Goal: Task Accomplishment & Management: Use online tool/utility

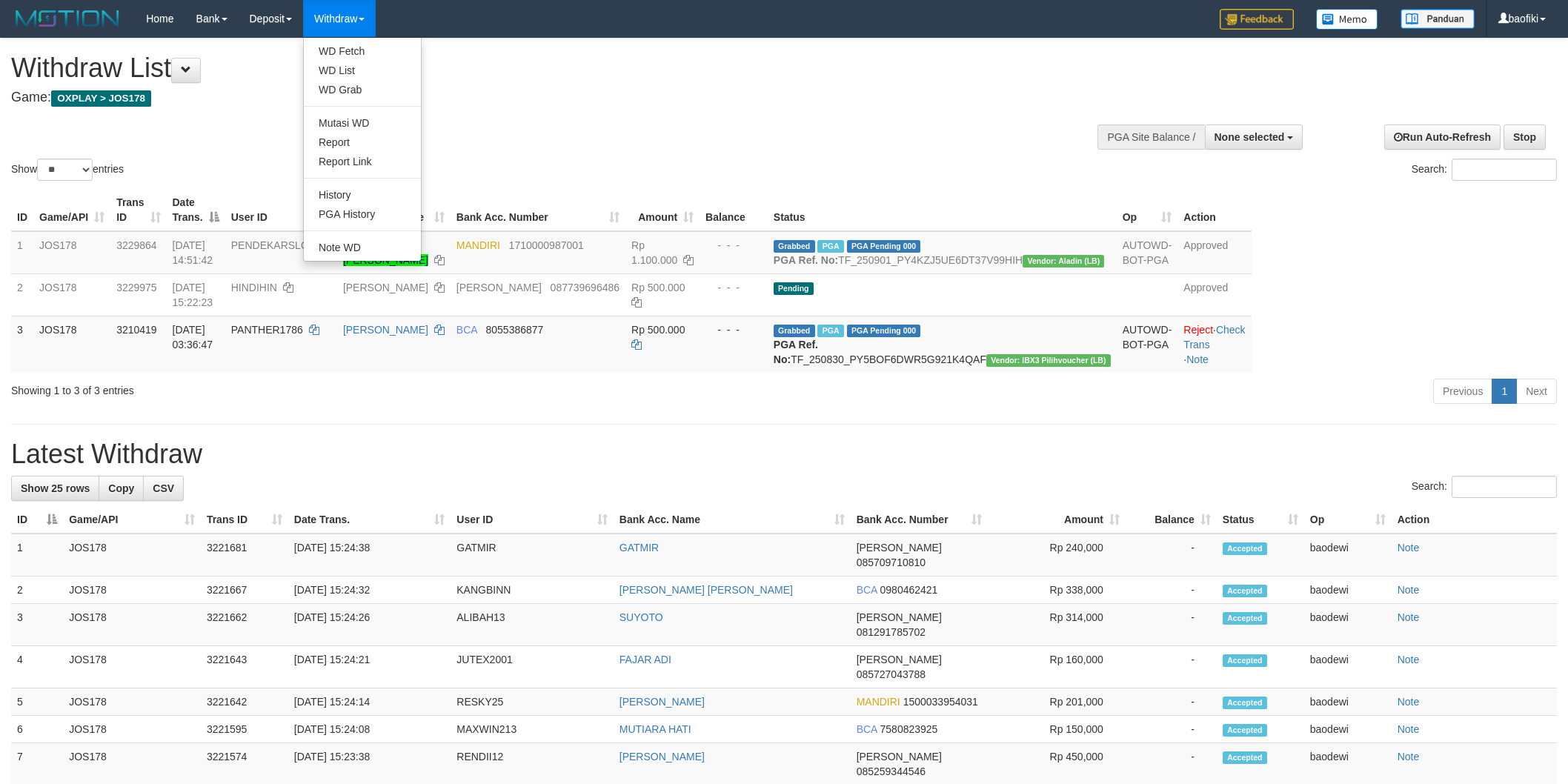
select select
select select "**"
click at [362, 50] on link "WD Fetch" at bounding box center [362, 51] width 117 height 19
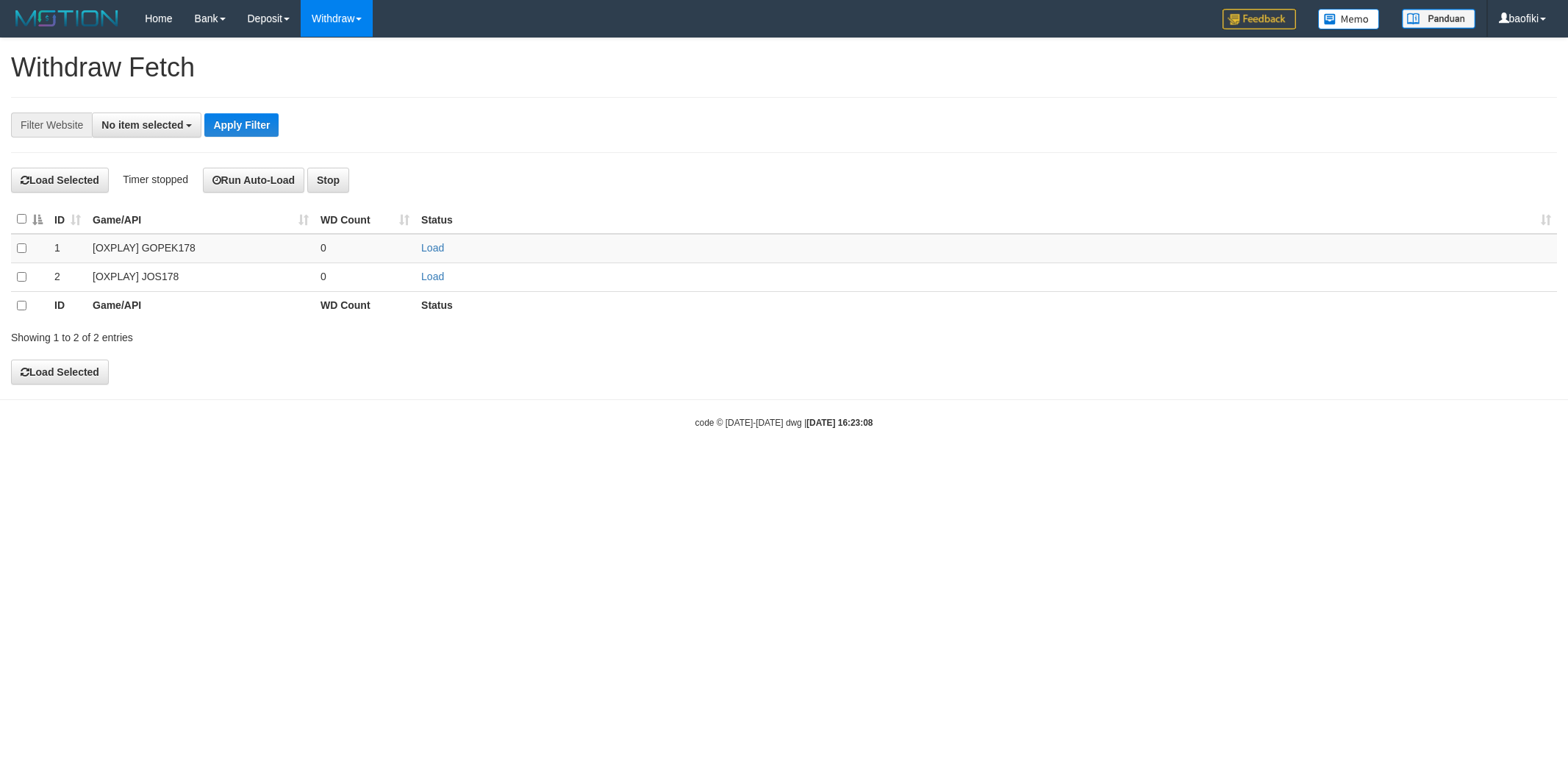
select select
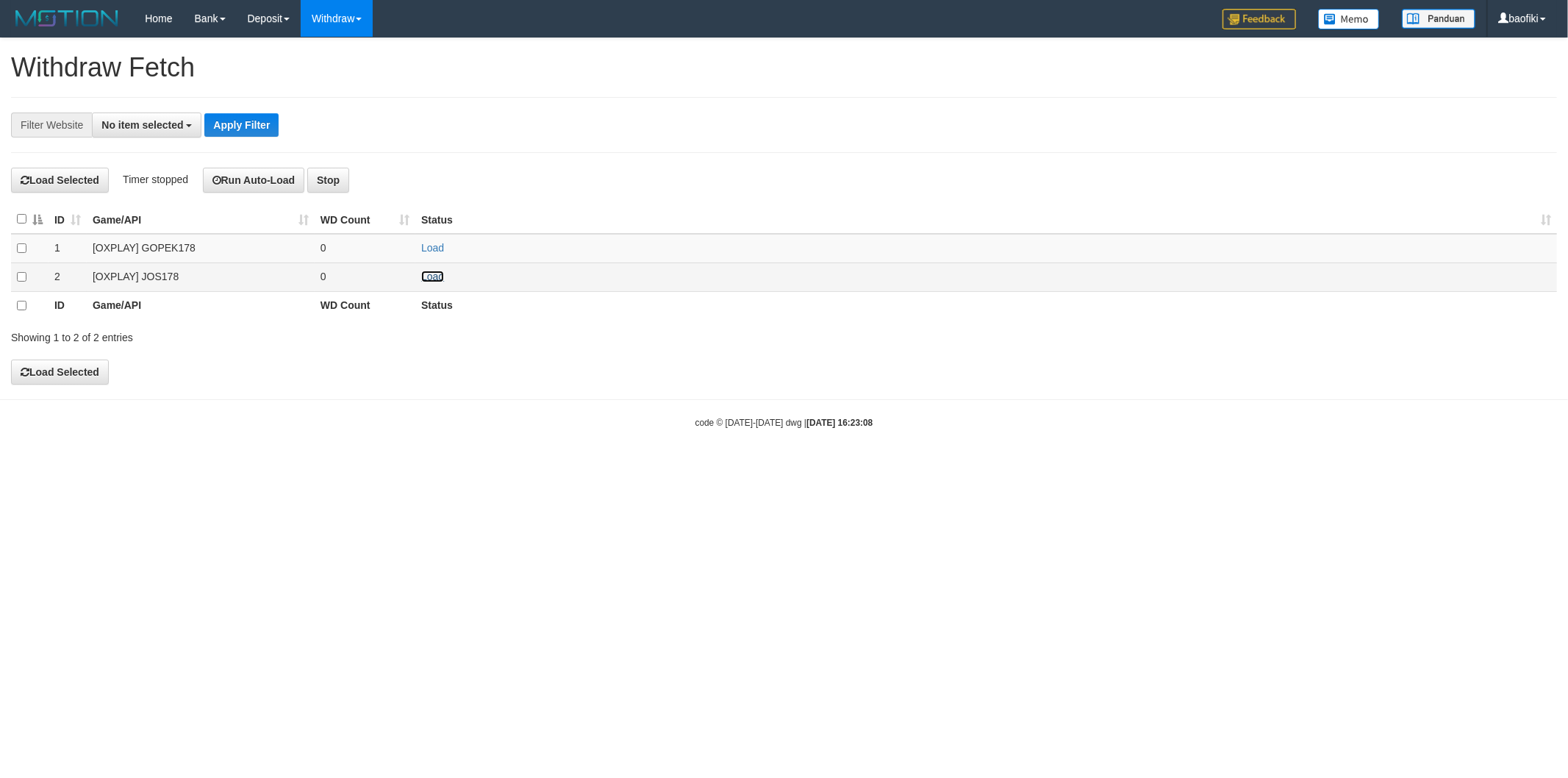
click at [437, 280] on link "Load" at bounding box center [433, 277] width 23 height 12
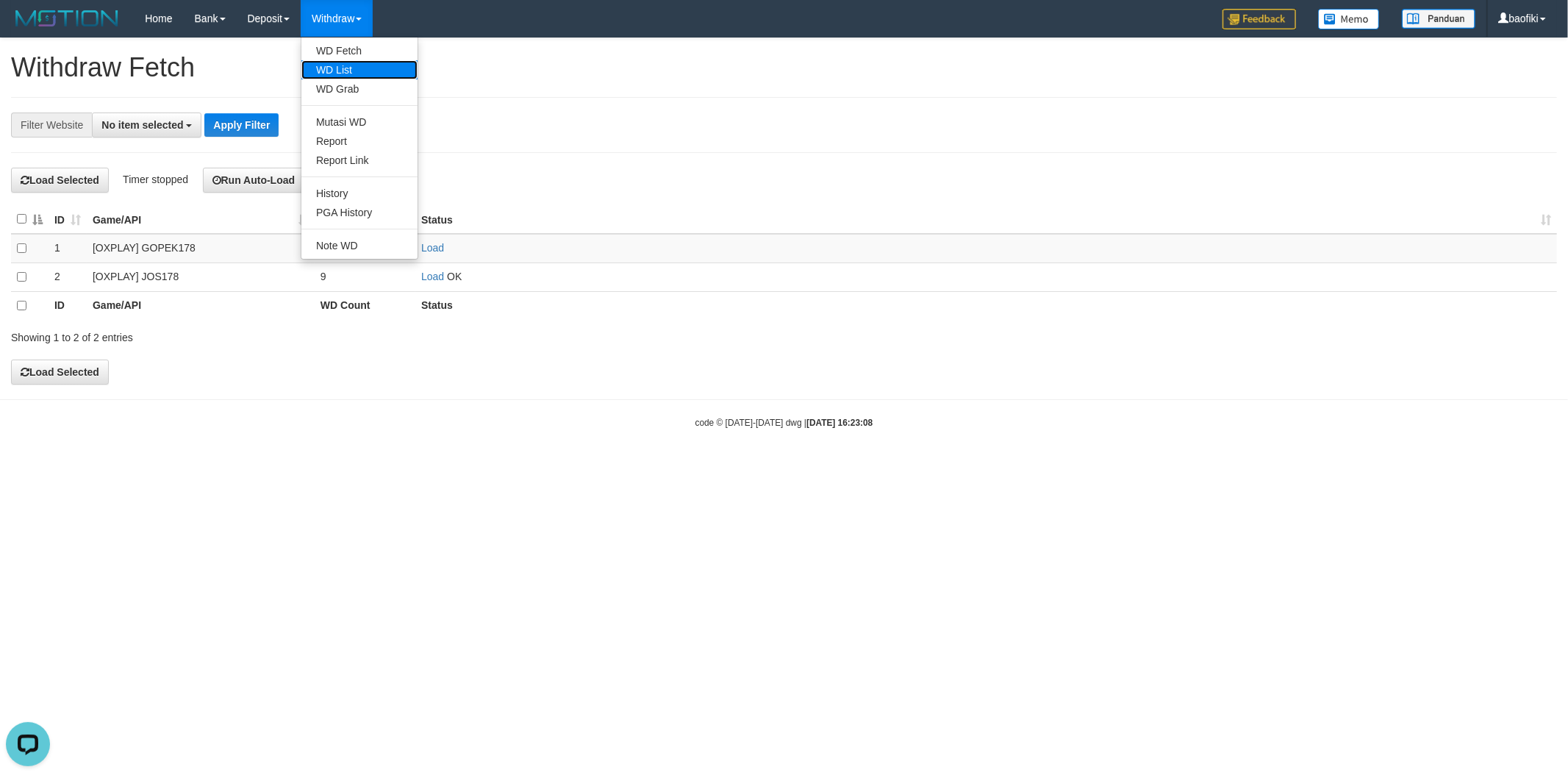
click at [357, 69] on link "WD List" at bounding box center [359, 69] width 116 height 19
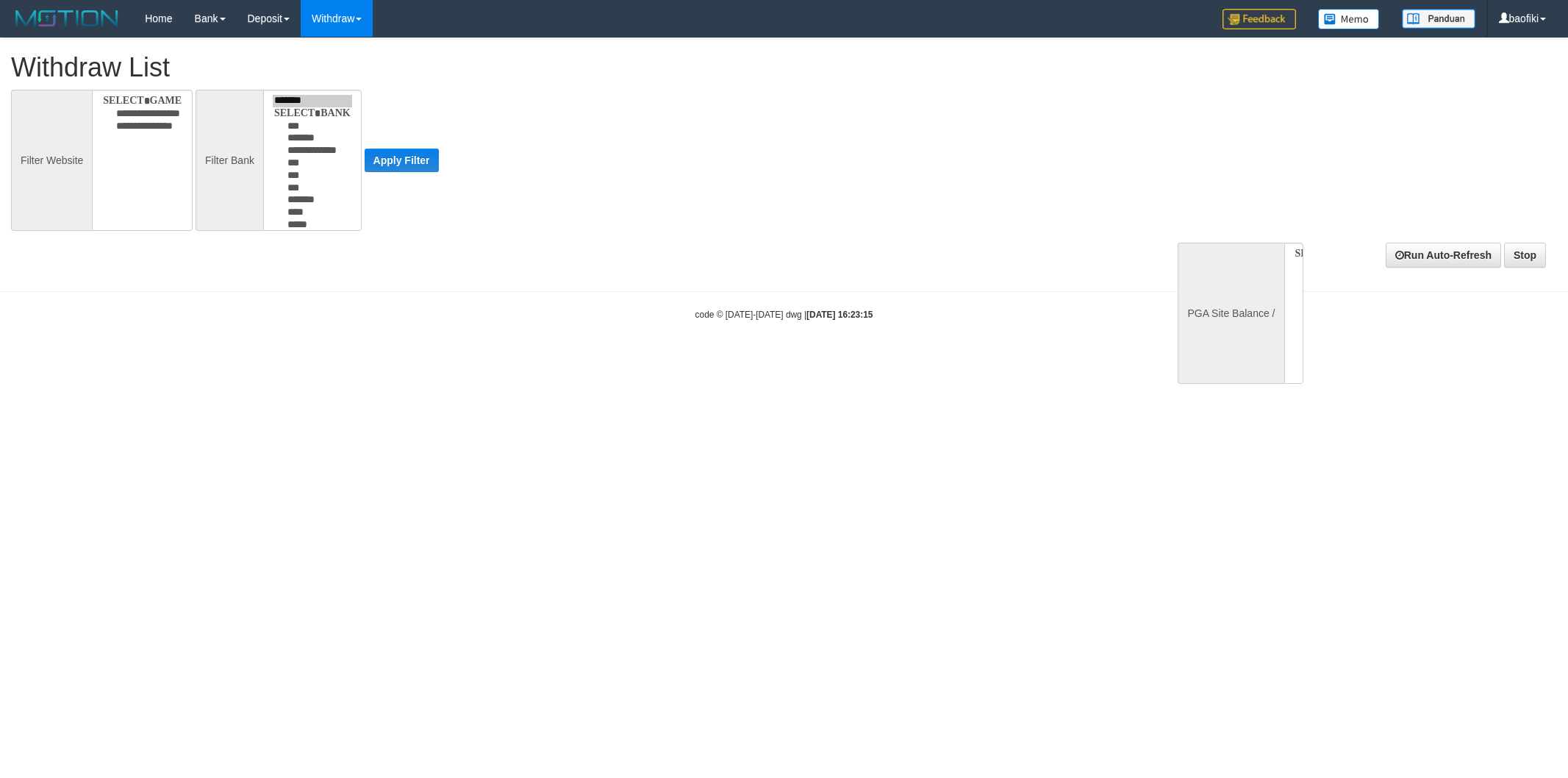
select select
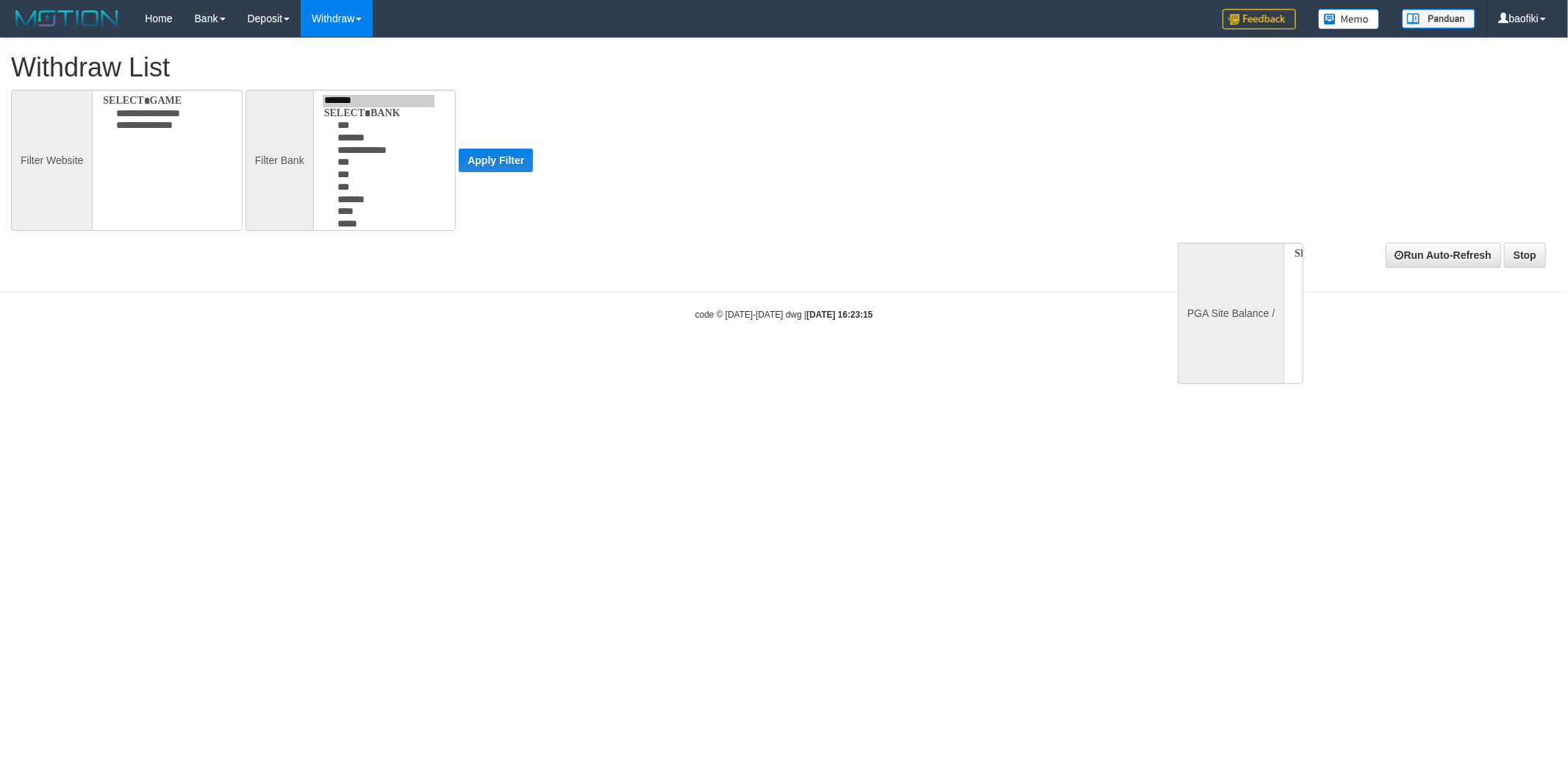
select select
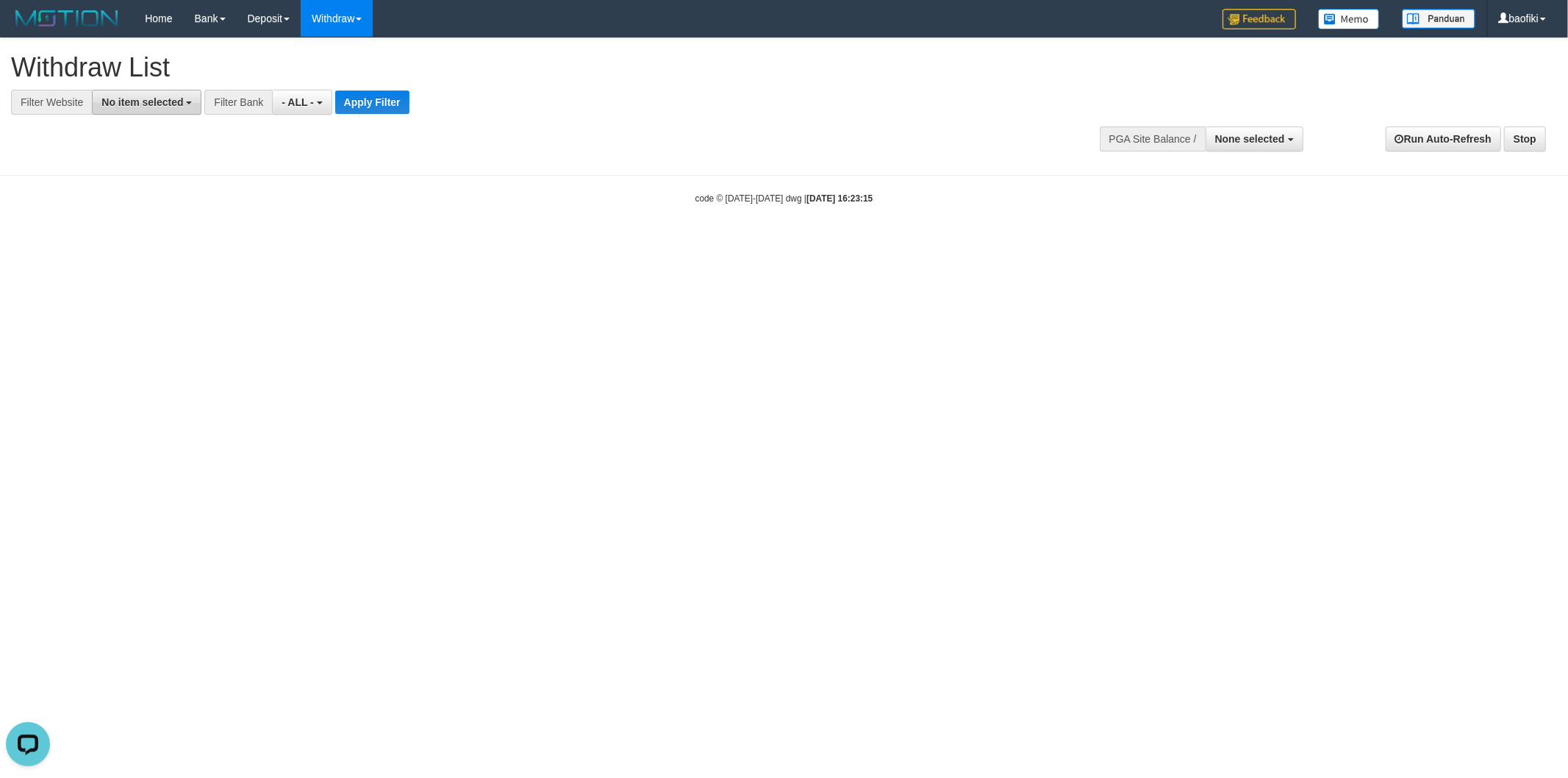
click at [166, 98] on span "No item selected" at bounding box center [142, 102] width 82 height 12
click at [179, 219] on label "[OXPLAY] JOS178" at bounding box center [155, 220] width 125 height 20
select select "****"
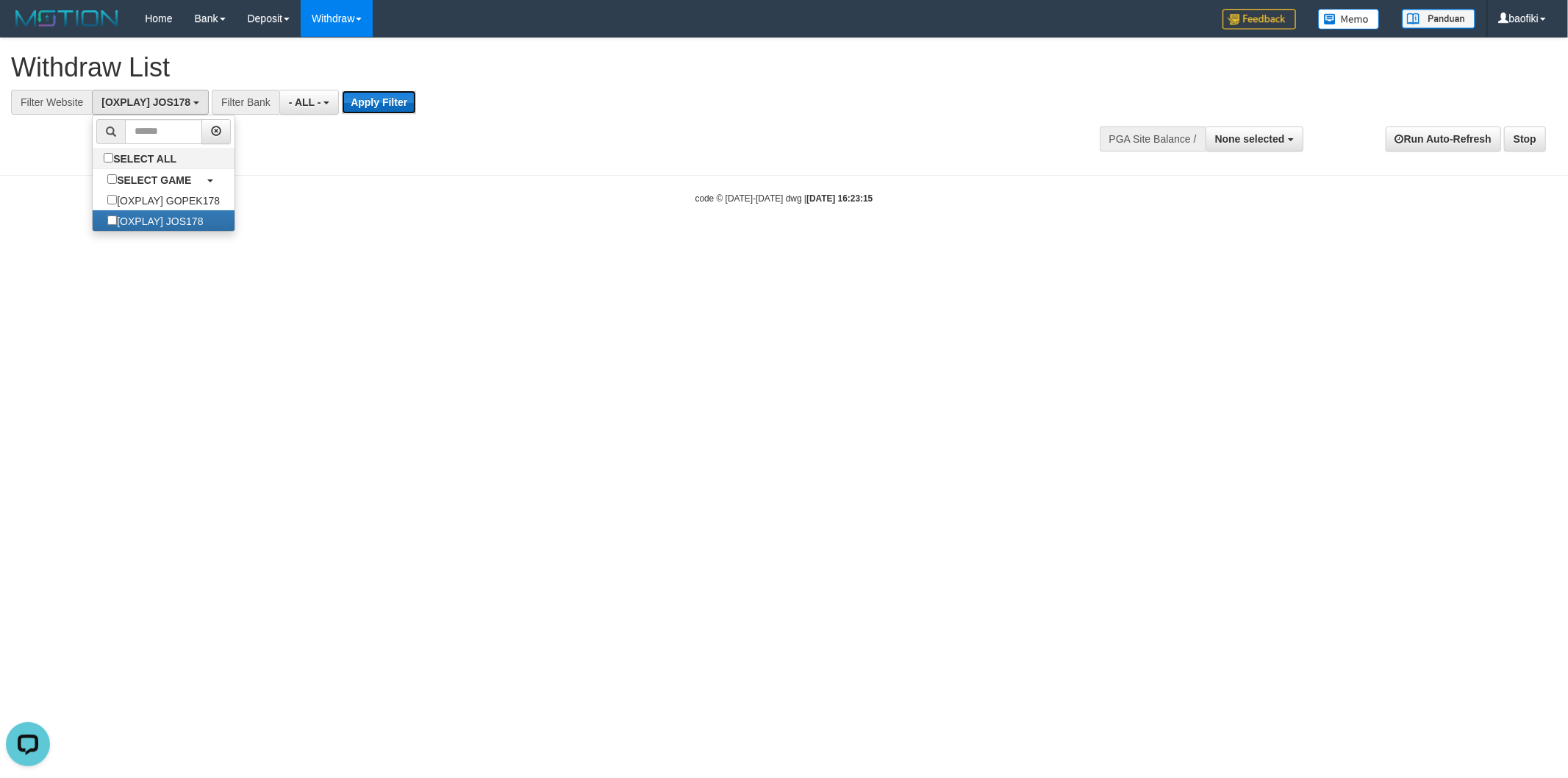
click at [370, 104] on button "Apply Filter" at bounding box center [379, 101] width 74 height 23
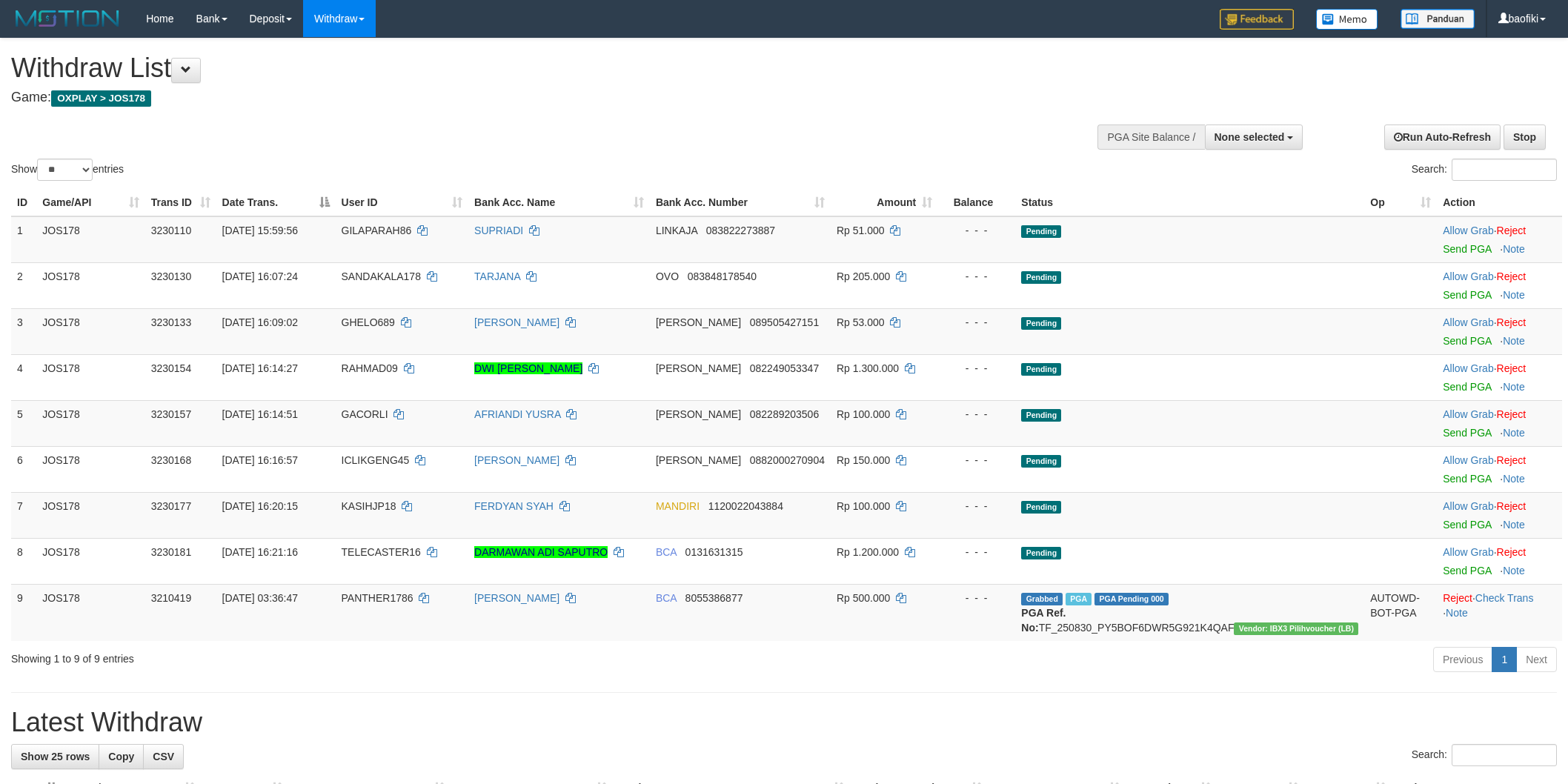
select select
select select "**"
click at [1234, 136] on span "None selected" at bounding box center [1249, 137] width 70 height 12
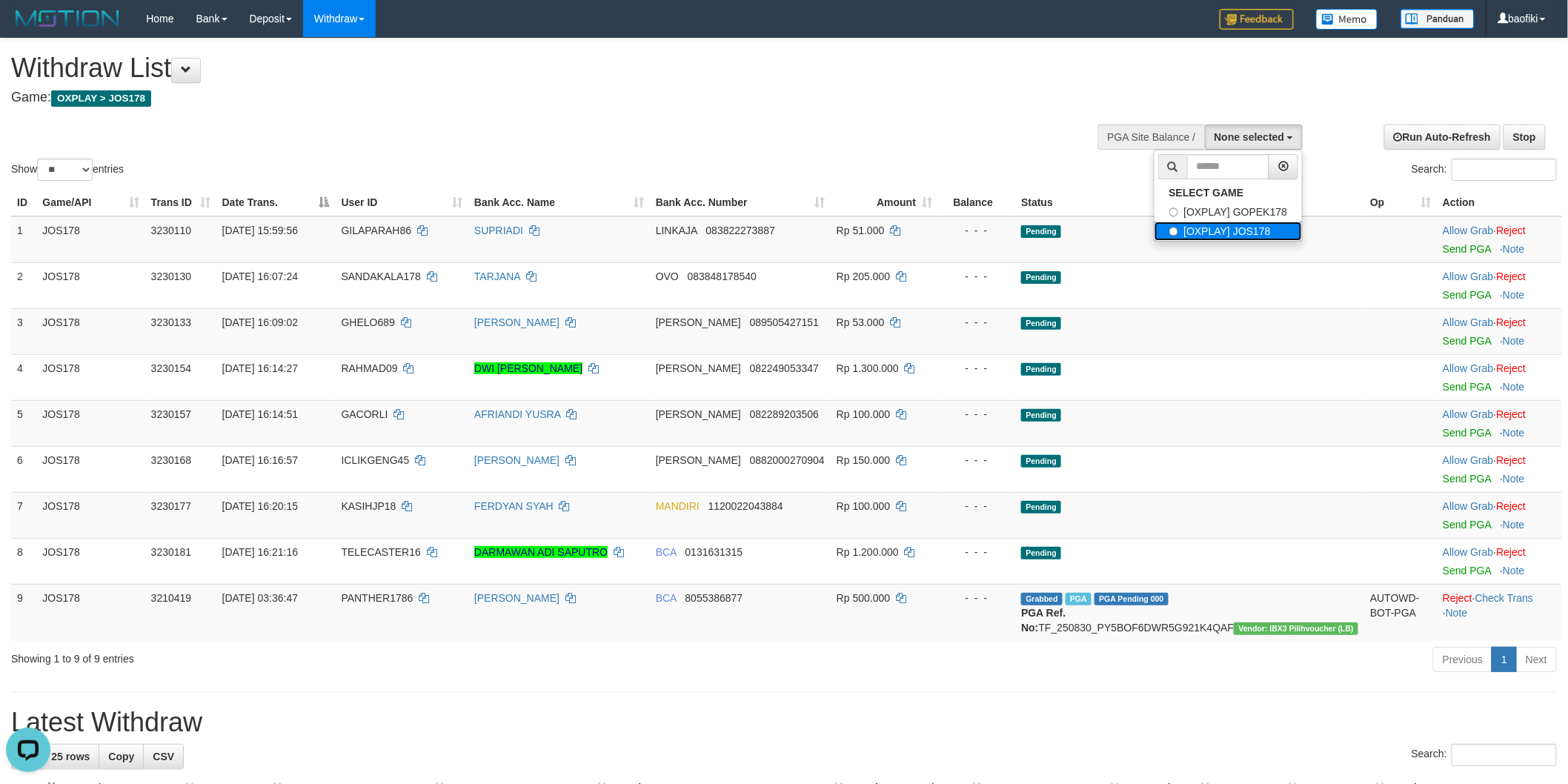
click at [1191, 228] on label "[OXPLAY] JOS178" at bounding box center [1229, 231] width 148 height 19
select select "****"
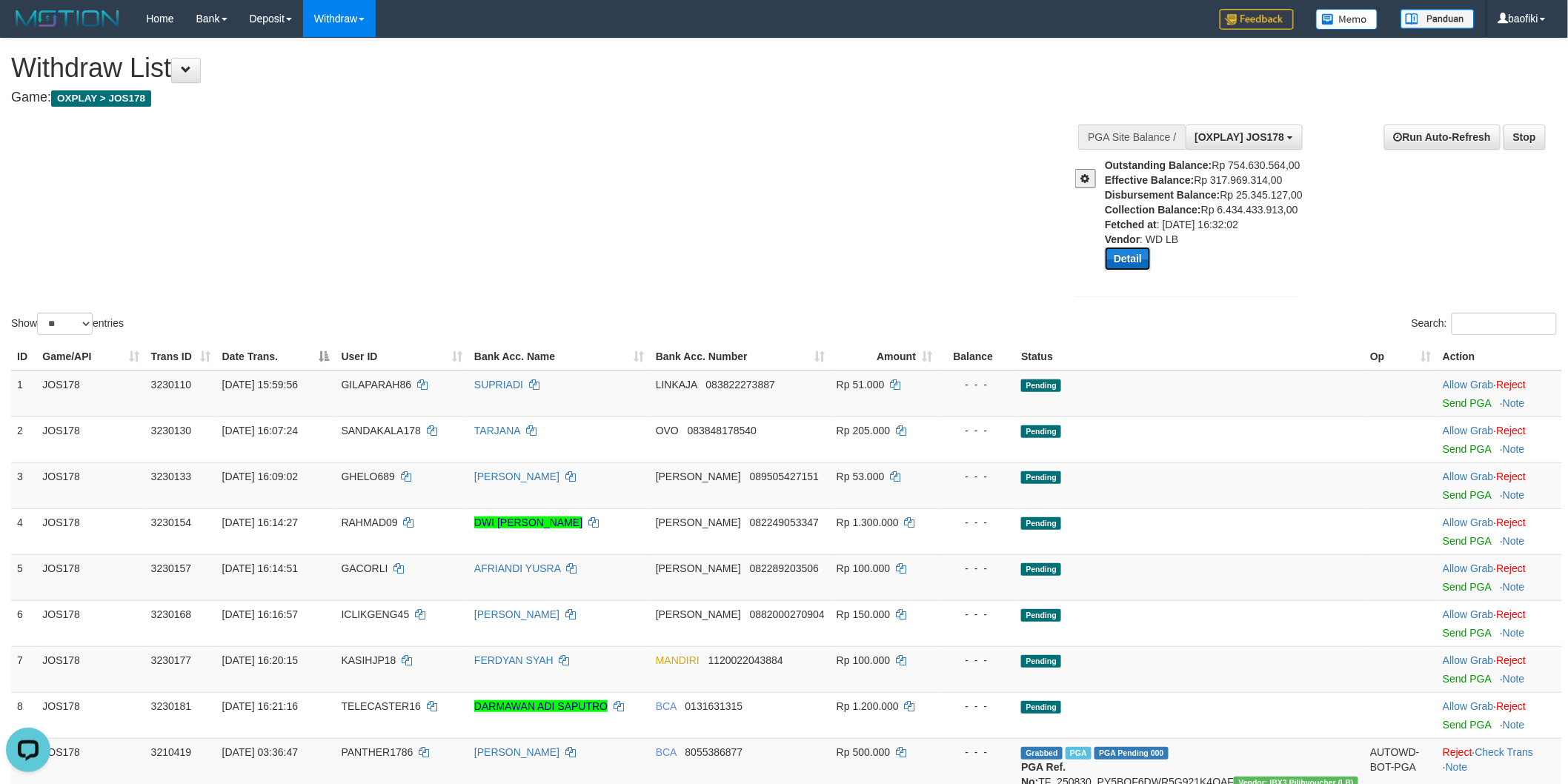
click at [1131, 267] on button "Detail" at bounding box center [1127, 258] width 46 height 23
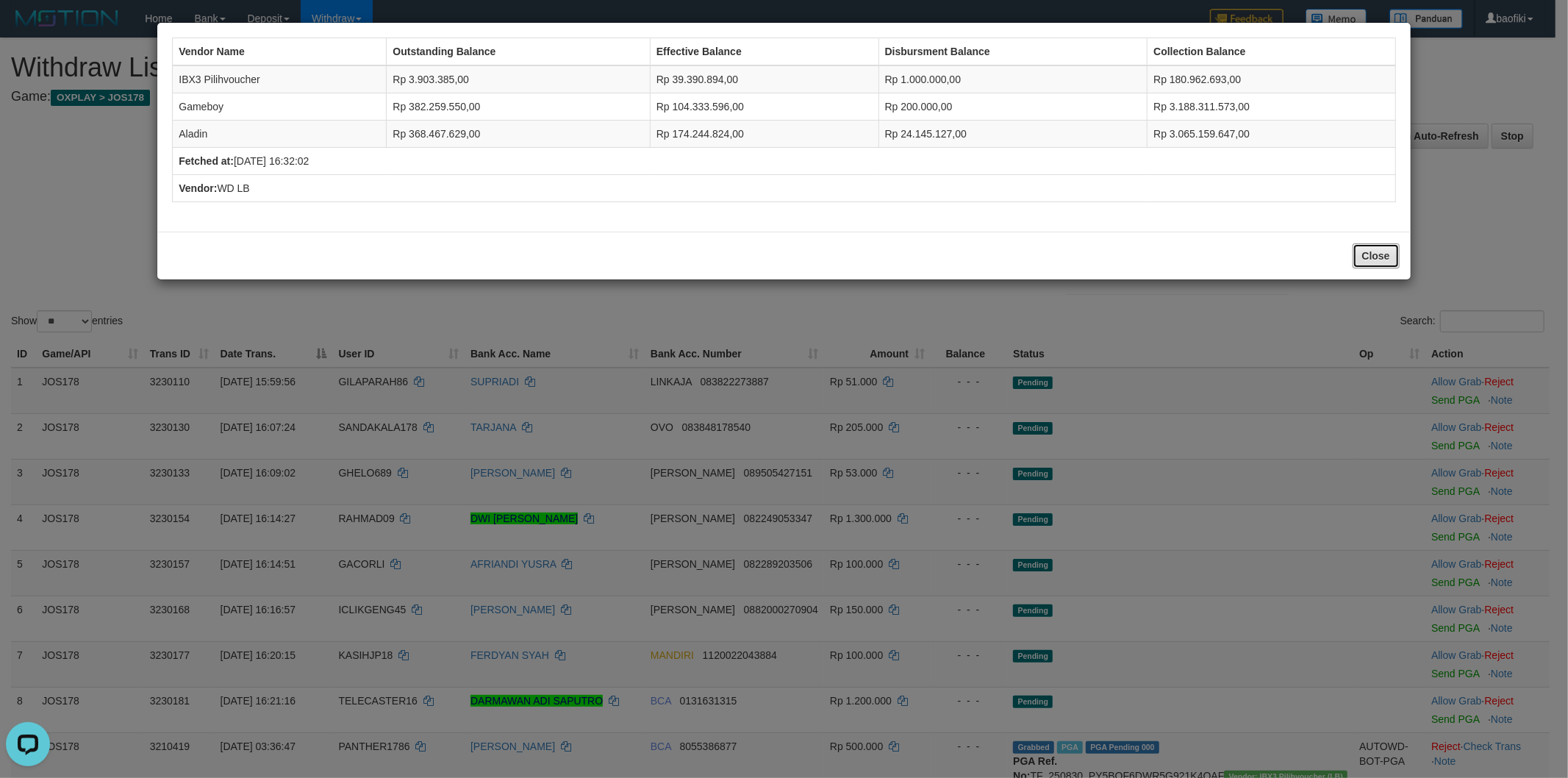
click at [1379, 260] on button "Close" at bounding box center [1376, 256] width 47 height 25
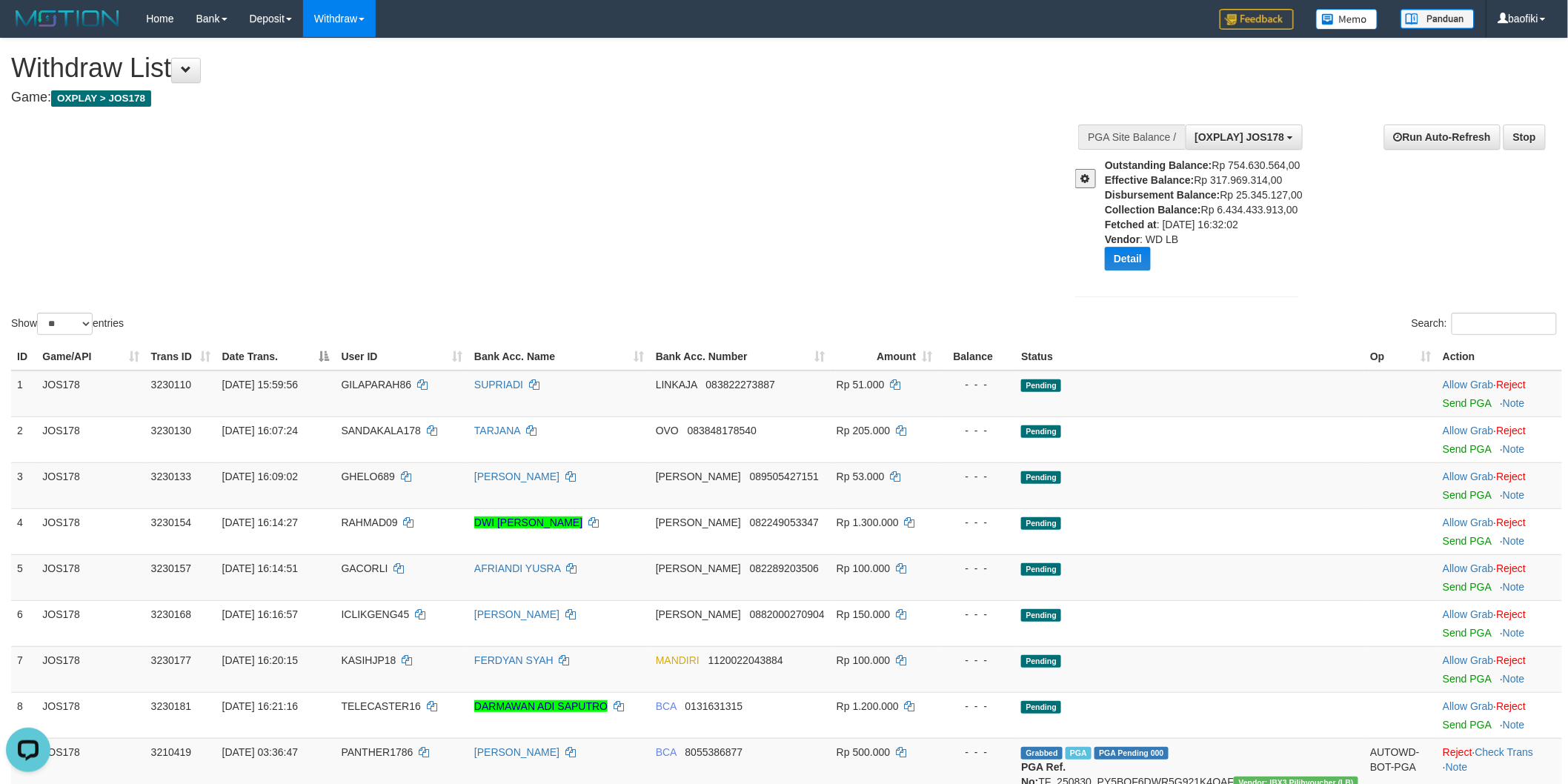
click at [1081, 173] on span at bounding box center [1086, 179] width 9 height 11
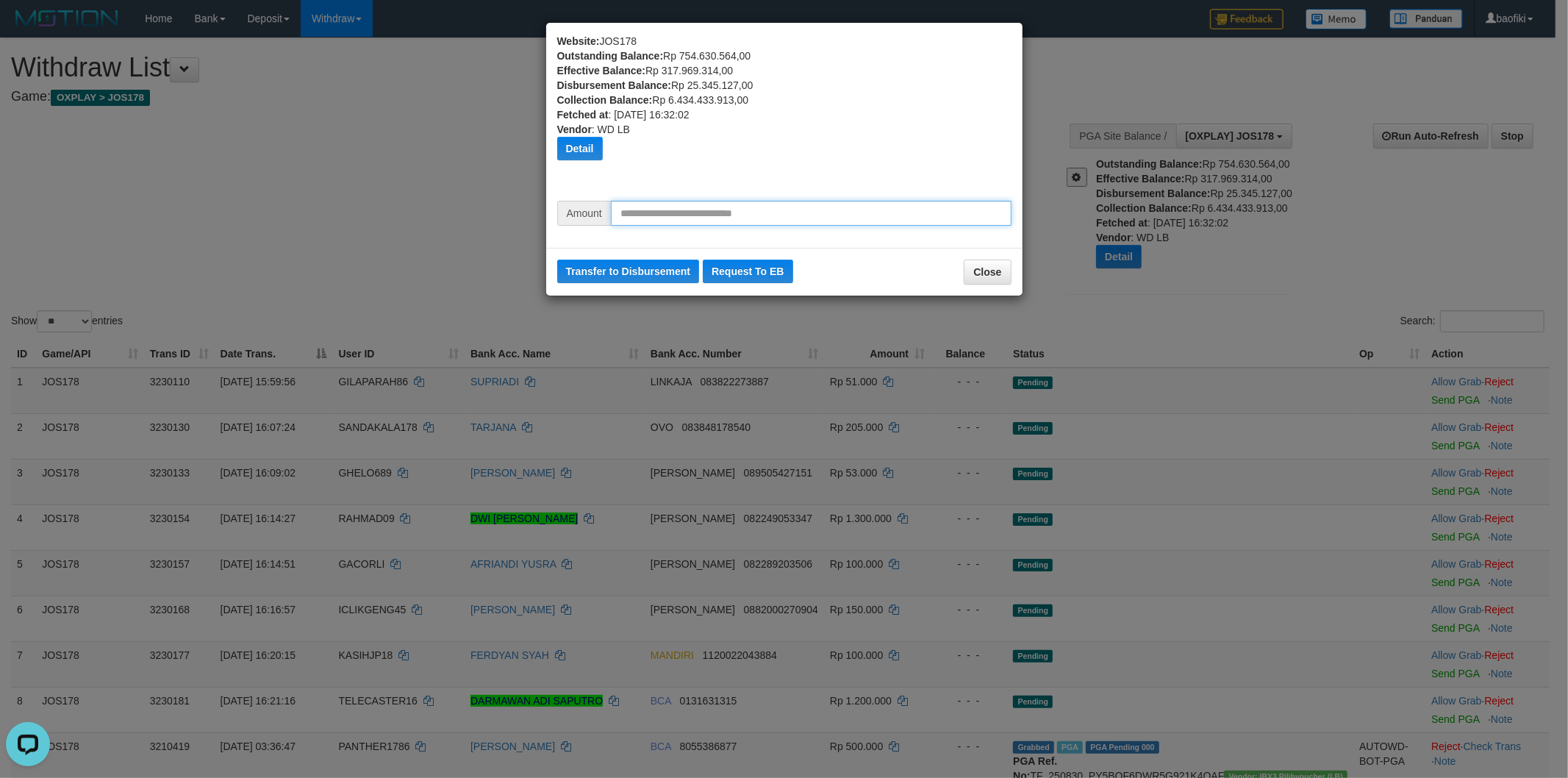
click at [930, 208] on input "text" at bounding box center [811, 213] width 400 height 25
type input "*********"
click at [624, 266] on button "Transfer to Disbursement" at bounding box center [629, 271] width 143 height 23
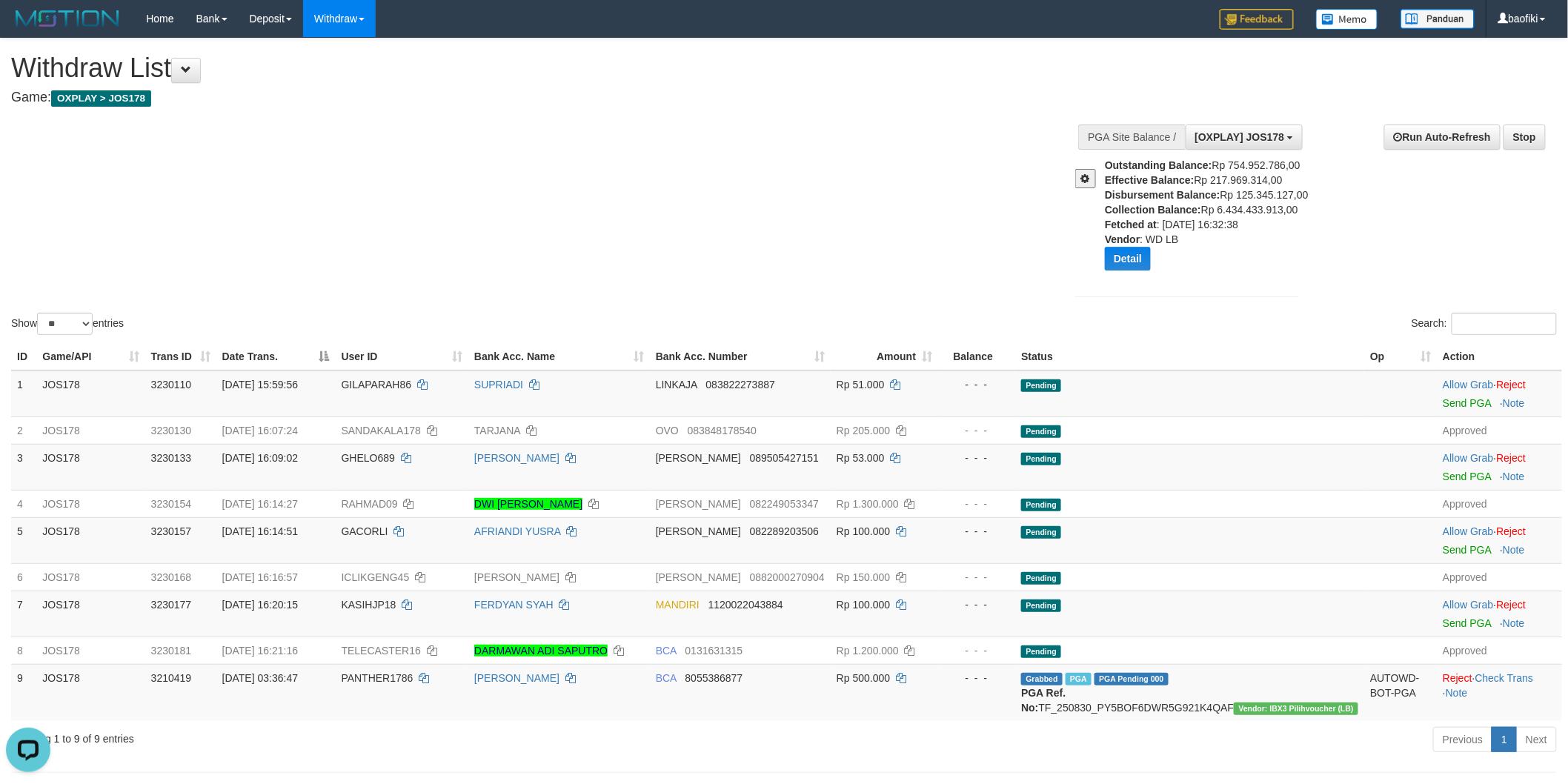
click at [1089, 178] on span at bounding box center [1086, 179] width 9 height 11
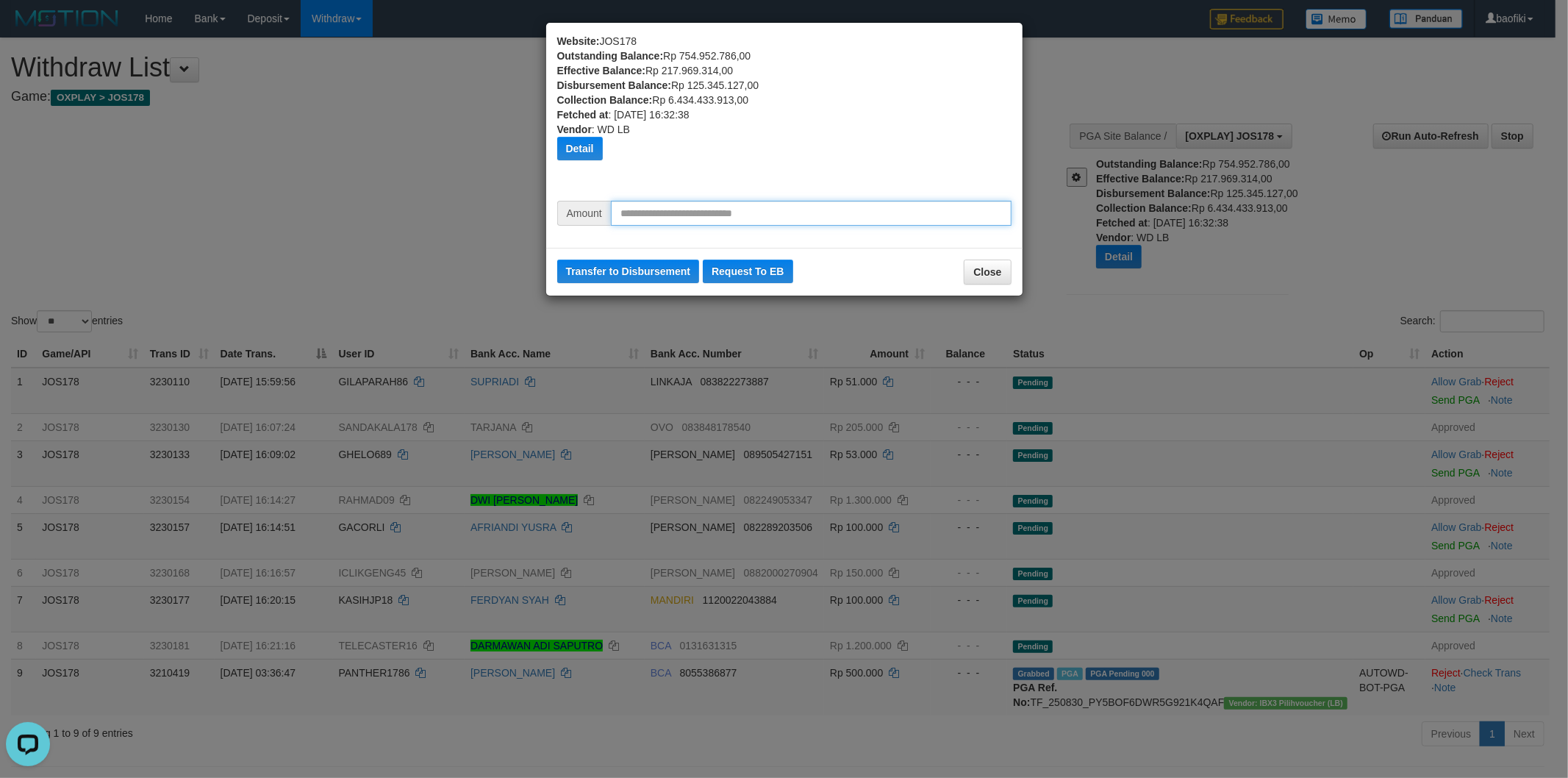
click at [817, 219] on input "text" at bounding box center [811, 213] width 400 height 25
type input "*********"
click at [625, 282] on button "Transfer to Disbursement" at bounding box center [629, 271] width 143 height 23
click at [1077, 196] on div "Website: JOS178 Outstanding Balance: Rp 754.952.786,00 Effective Balance: Rp 21…" at bounding box center [784, 389] width 1568 height 778
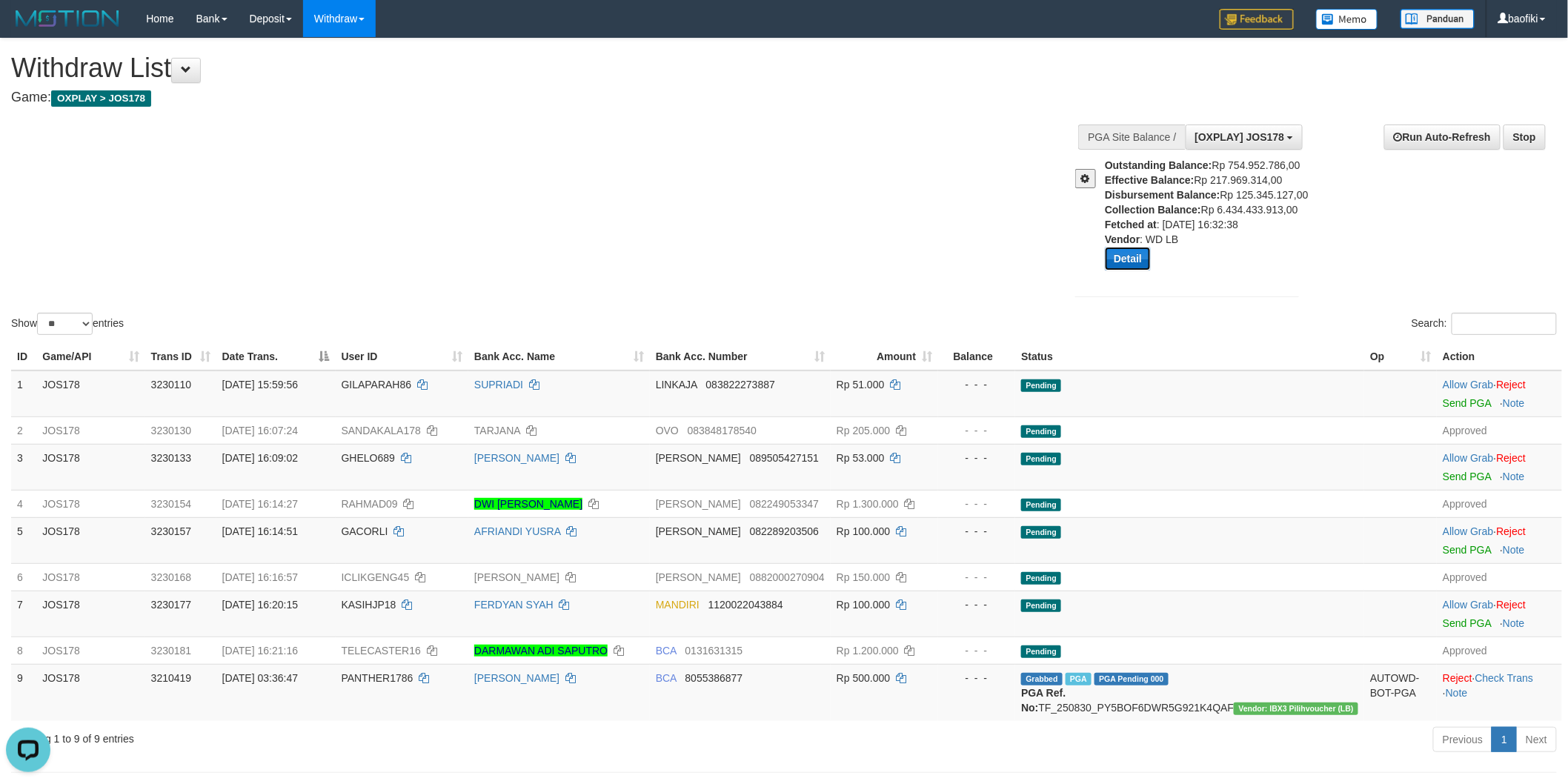
click at [1129, 270] on button "Detail" at bounding box center [1127, 258] width 46 height 23
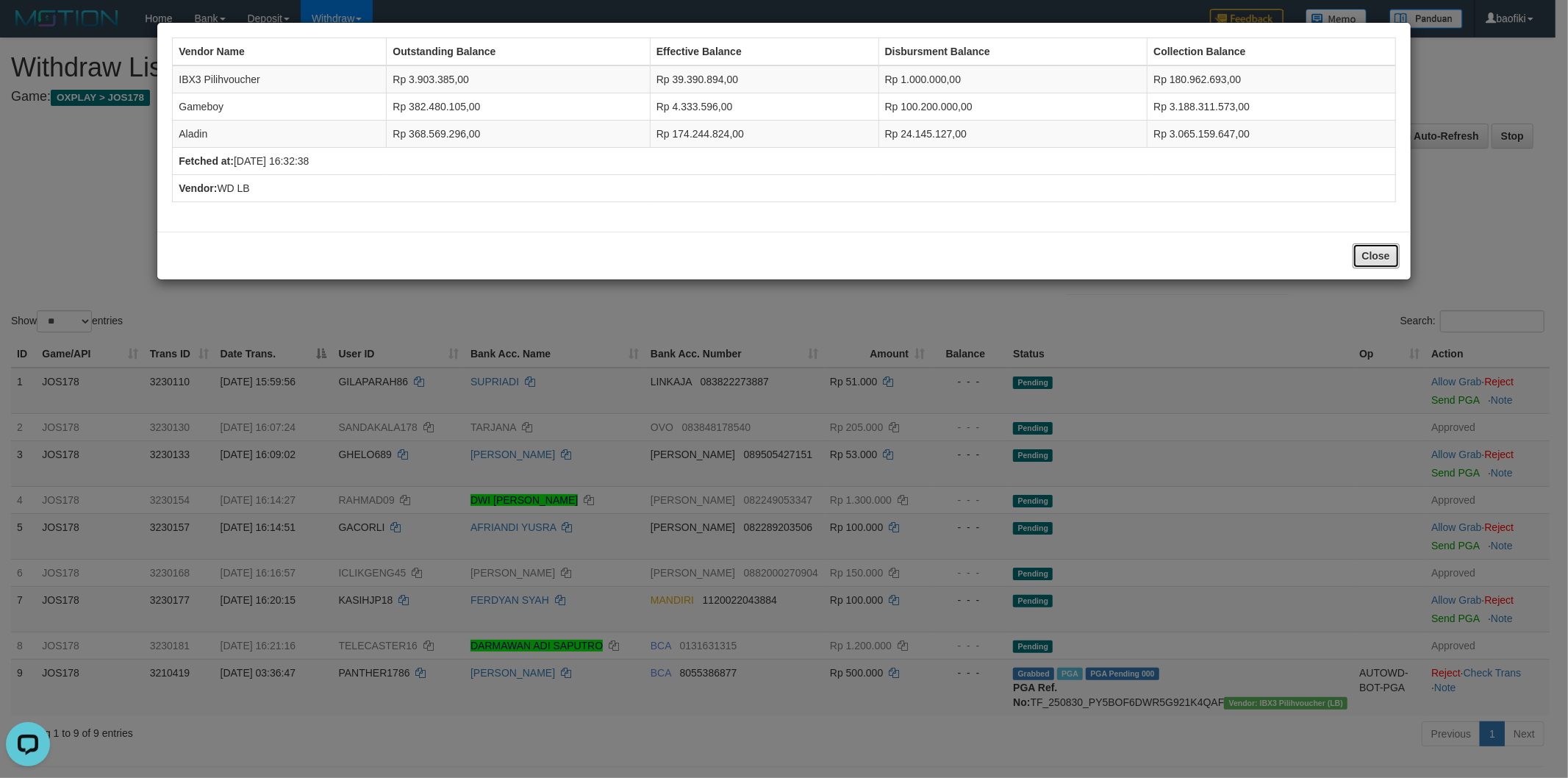
drag, startPoint x: 1364, startPoint y: 247, endPoint x: 1334, endPoint y: 247, distance: 30.0
click at [1368, 247] on button "Close" at bounding box center [1376, 256] width 47 height 25
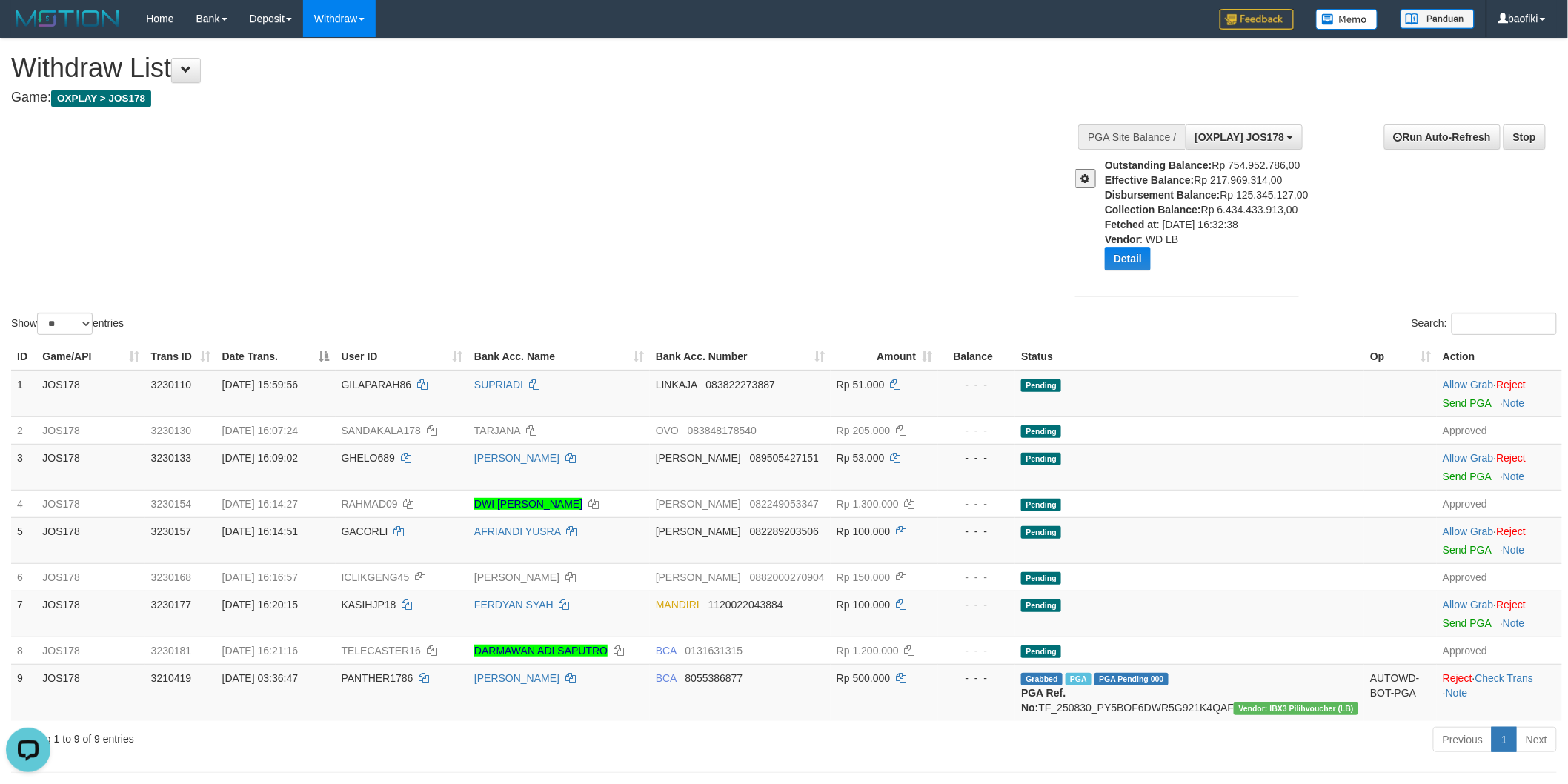
click at [1077, 182] on button at bounding box center [1085, 178] width 20 height 19
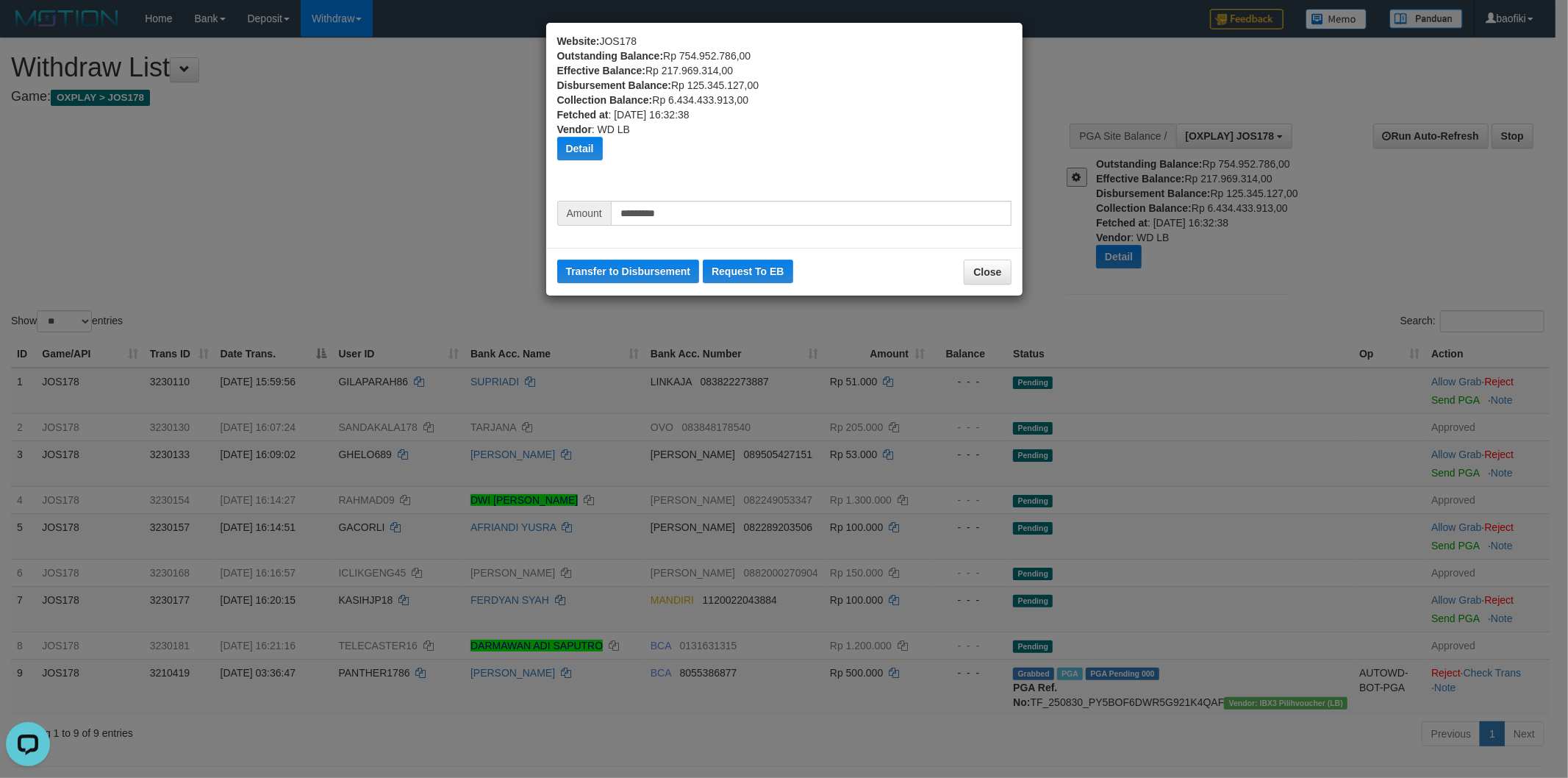
click at [1052, 314] on div "Website: JOS178 Outstanding Balance: Rp 754.952.786,00 Effective Balance: Rp 21…" at bounding box center [784, 389] width 1568 height 778
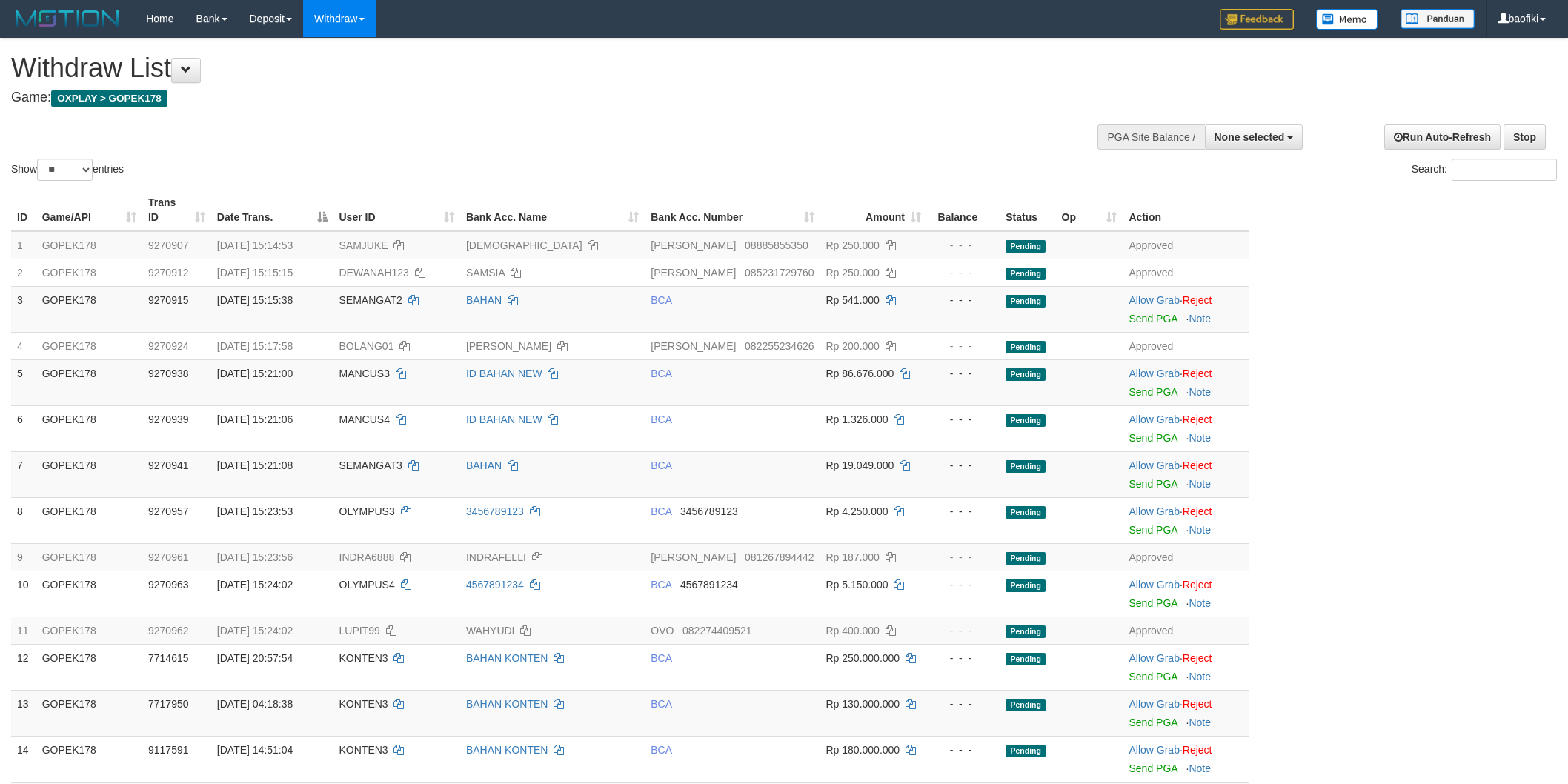
select select
select select "**"
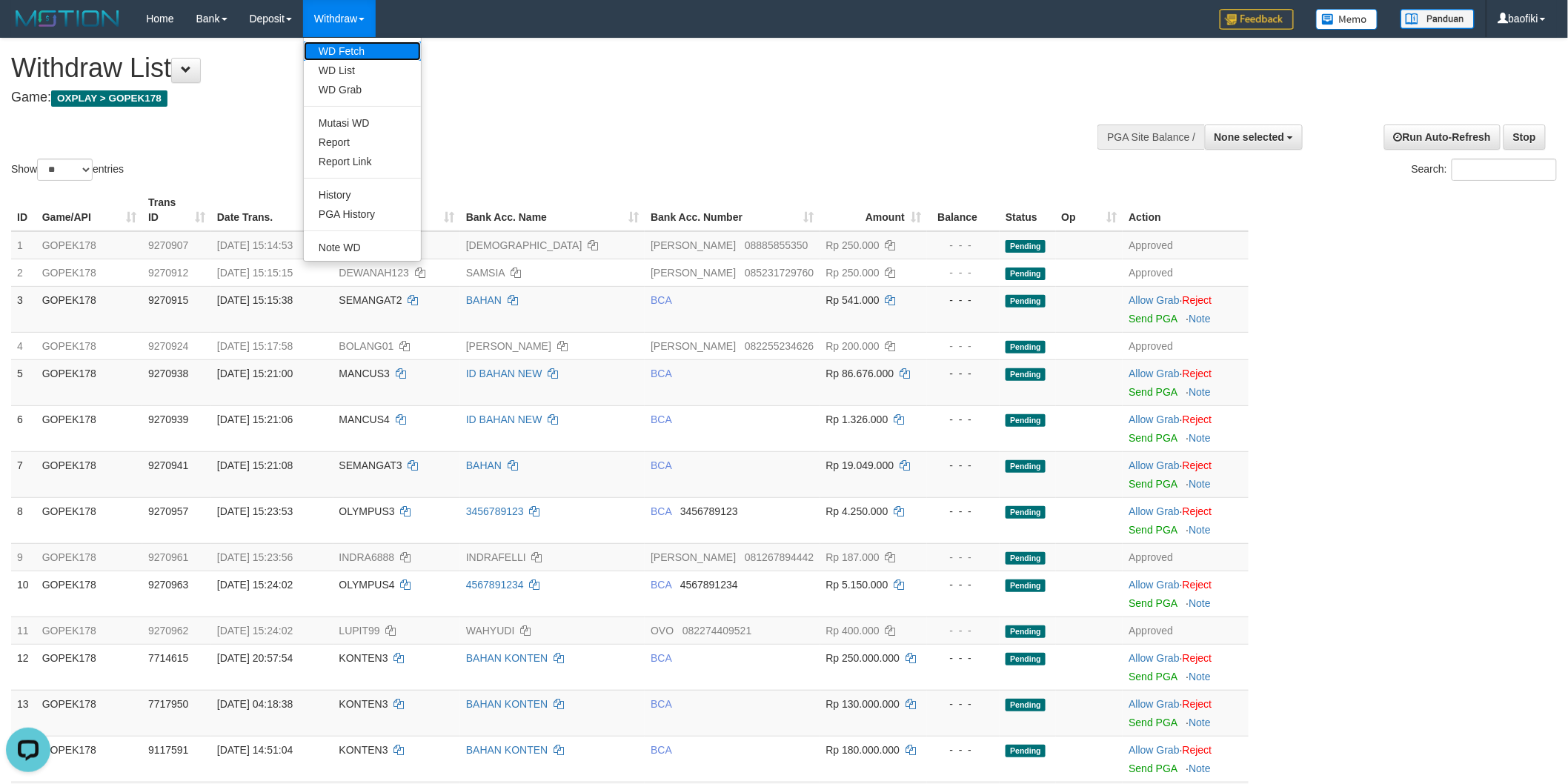
click at [344, 51] on link "WD Fetch" at bounding box center [362, 51] width 117 height 19
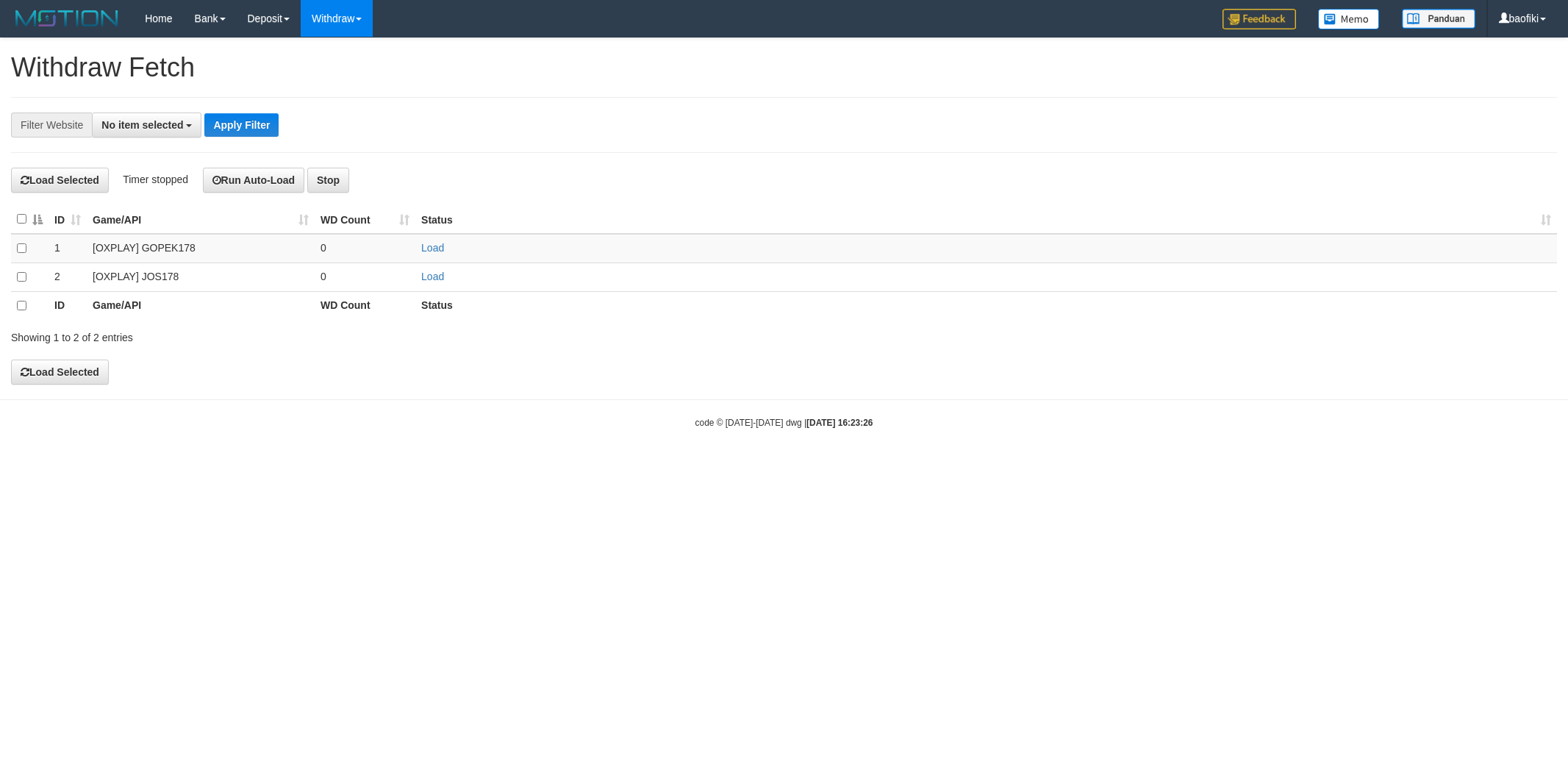
select select
click at [443, 247] on link "Load" at bounding box center [433, 248] width 23 height 12
click at [351, 62] on link "WD List" at bounding box center [359, 69] width 116 height 19
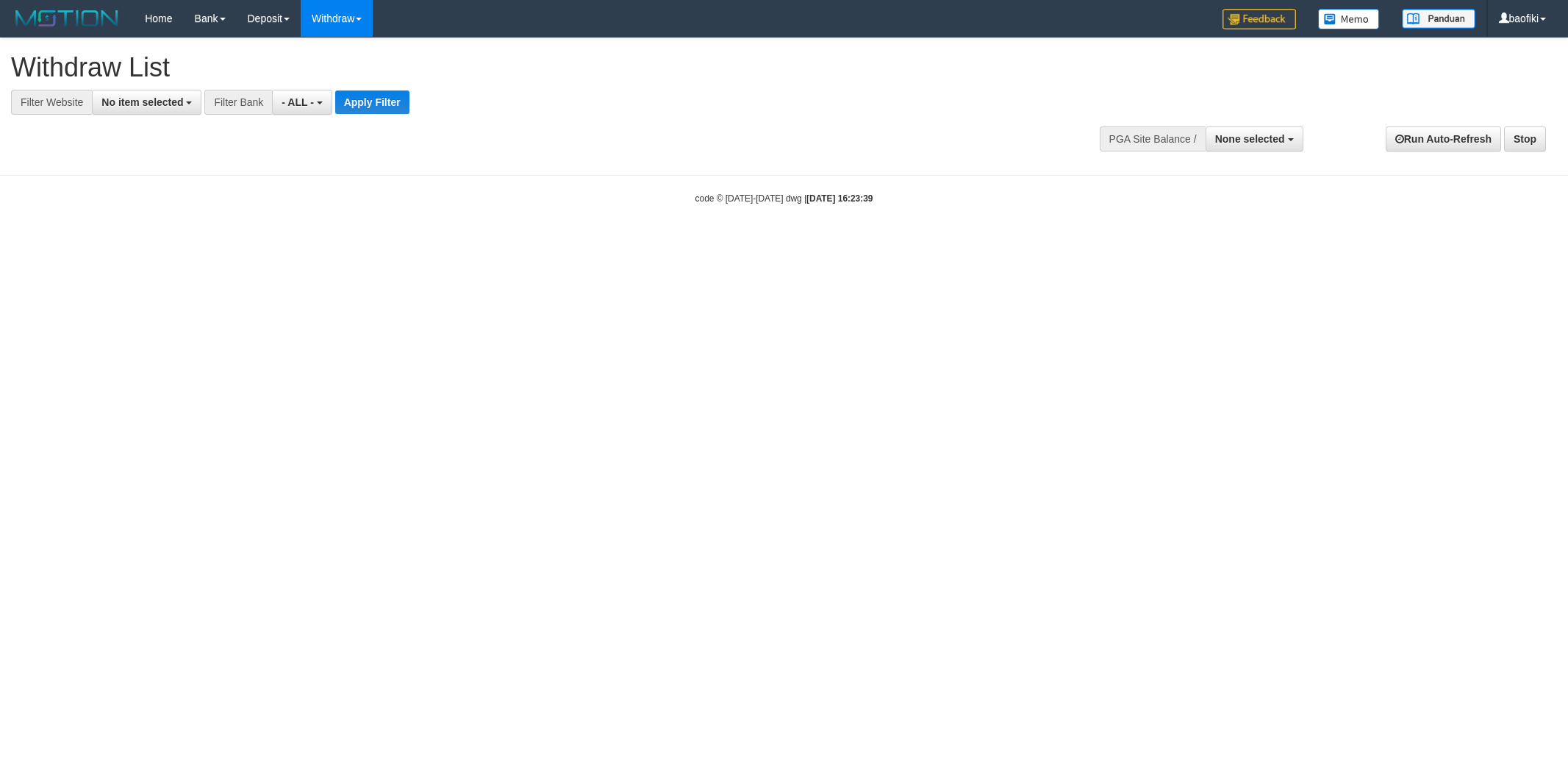
select select
click at [156, 106] on span "No item selected" at bounding box center [142, 102] width 82 height 12
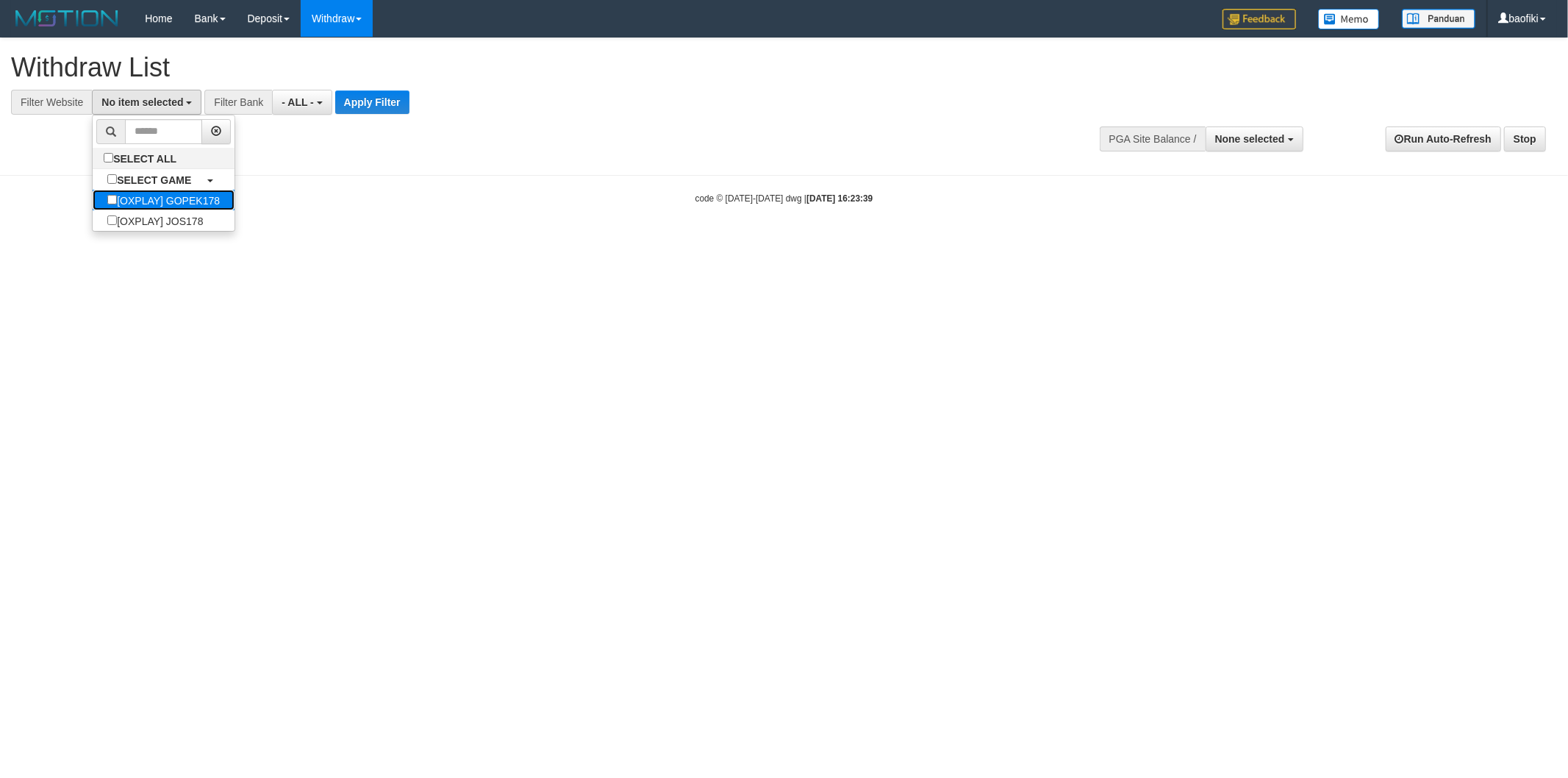
click at [172, 201] on label "[OXPLAY] GOPEK178" at bounding box center [163, 199] width 142 height 20
select select "***"
click at [391, 101] on button "Apply Filter" at bounding box center [396, 101] width 74 height 23
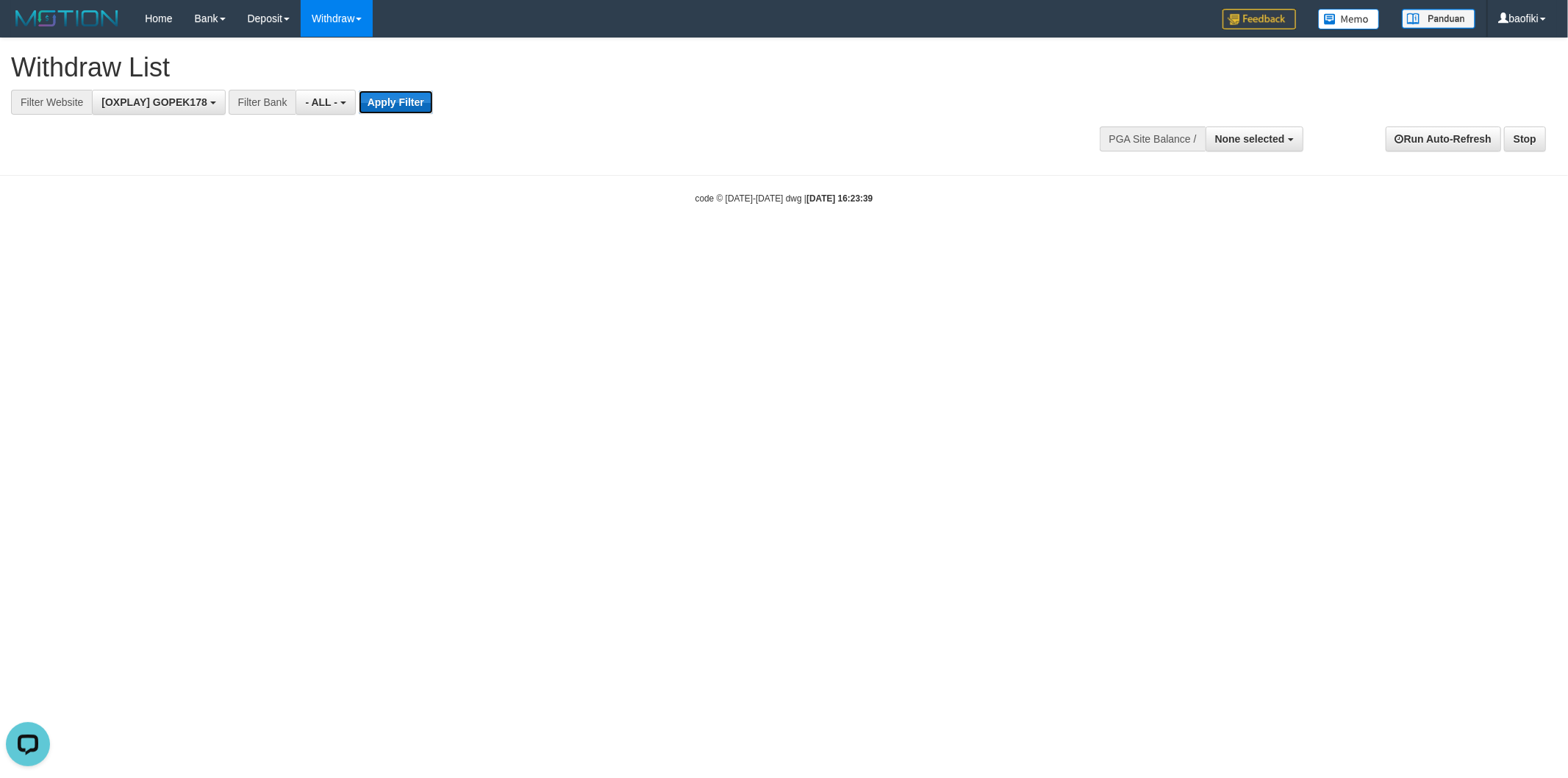
scroll to position [0, 0]
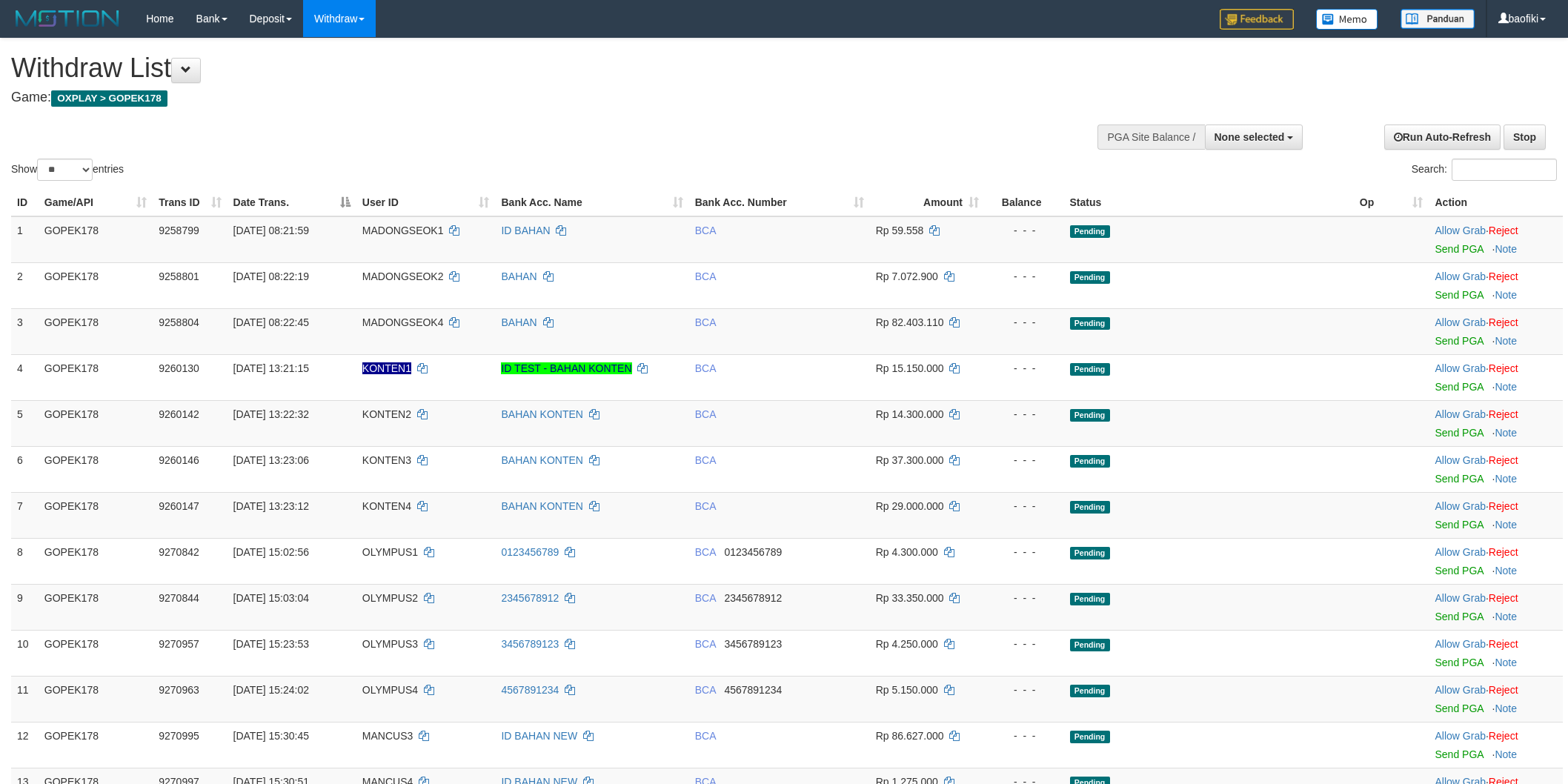
select select
select select "**"
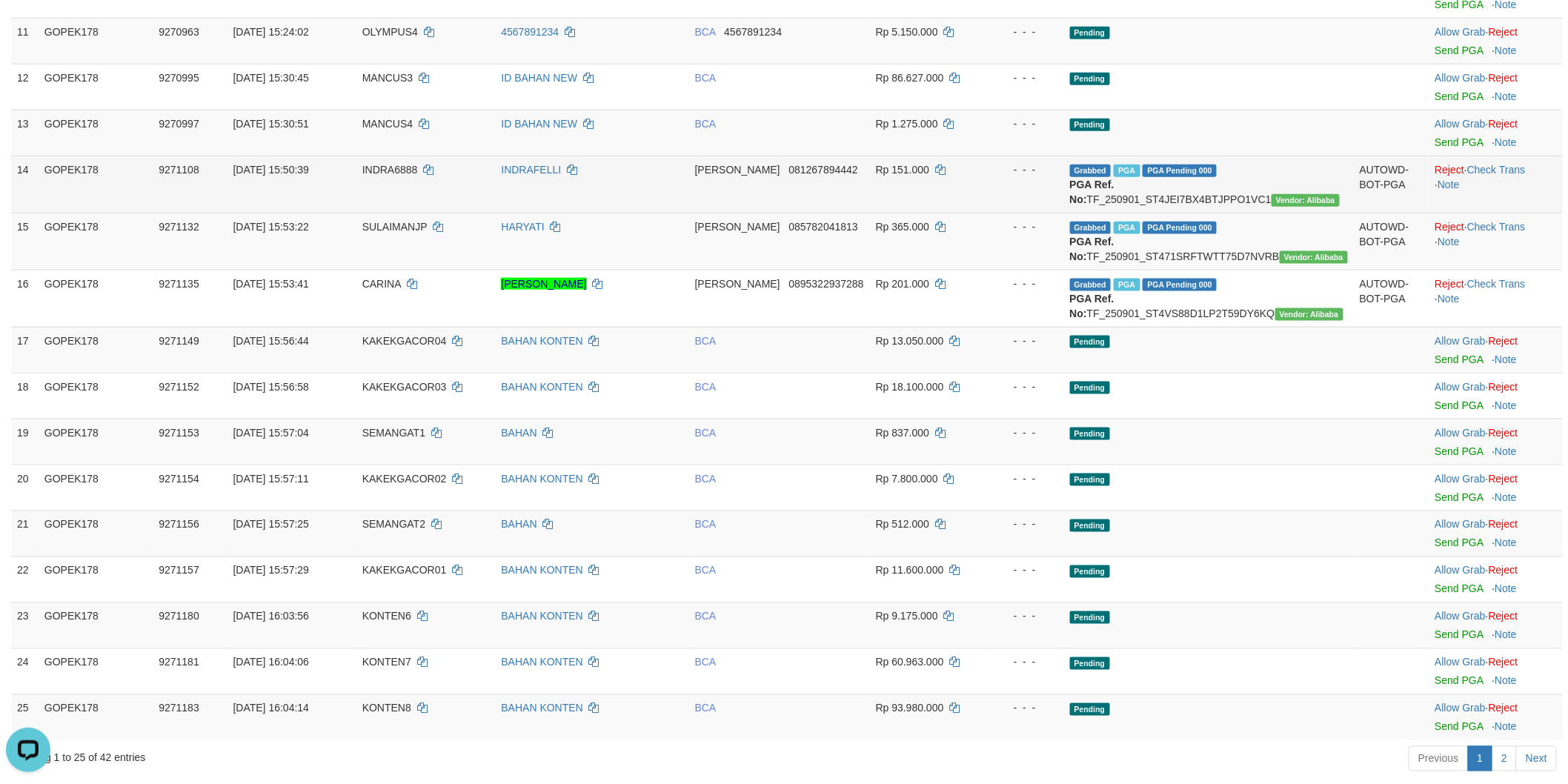
click at [1249, 198] on td "Grabbed PGA PGA Pending 000 {"status":"000","data":{"unique_id":"805-9271108-20…" at bounding box center [1208, 183] width 290 height 57
copy td "TF_250901_ST4JEI7BX4BTJPPO1VC1"
click at [426, 182] on td "INDRA6888" at bounding box center [426, 183] width 139 height 57
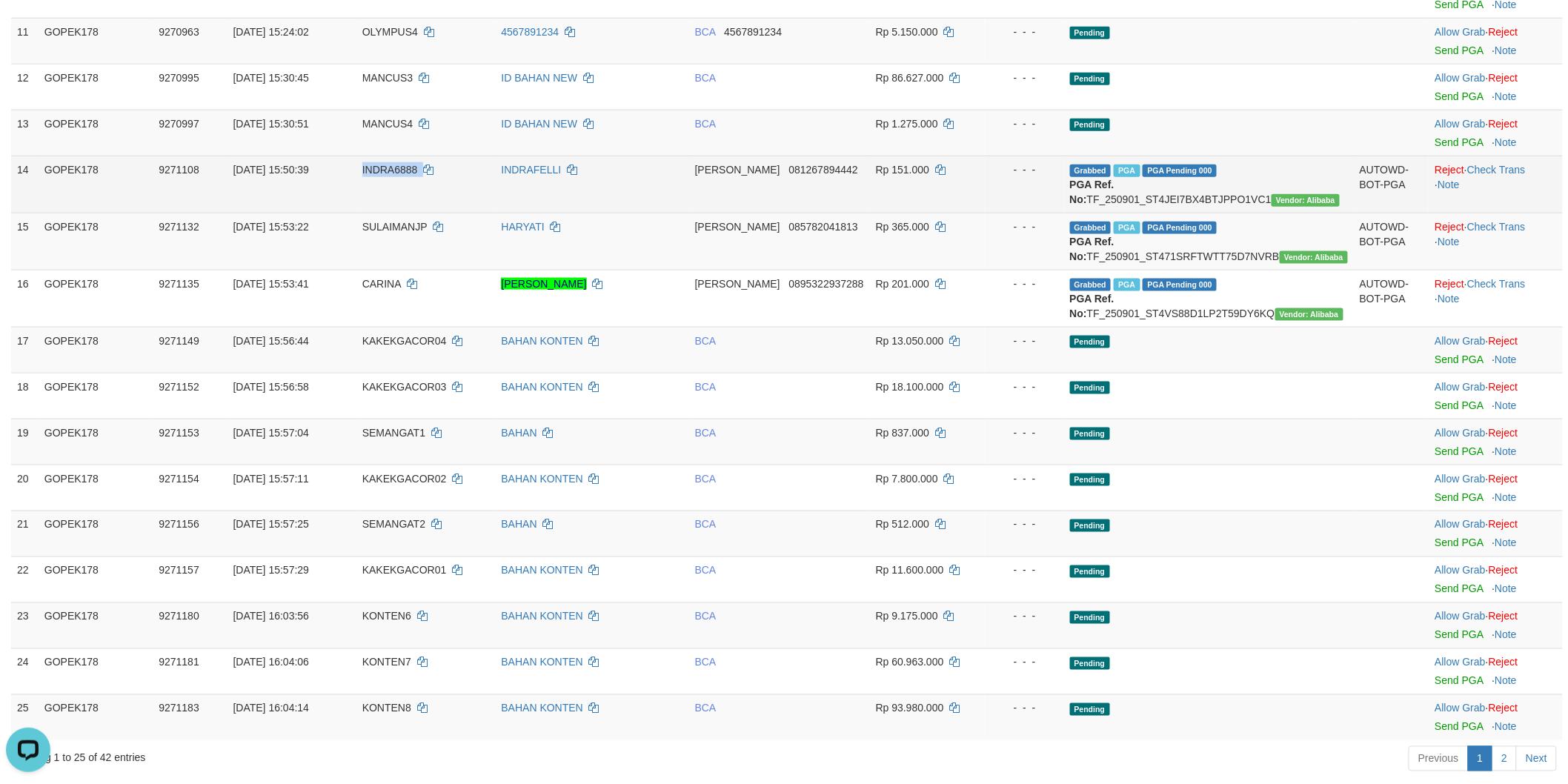
copy td "INDRA6888"
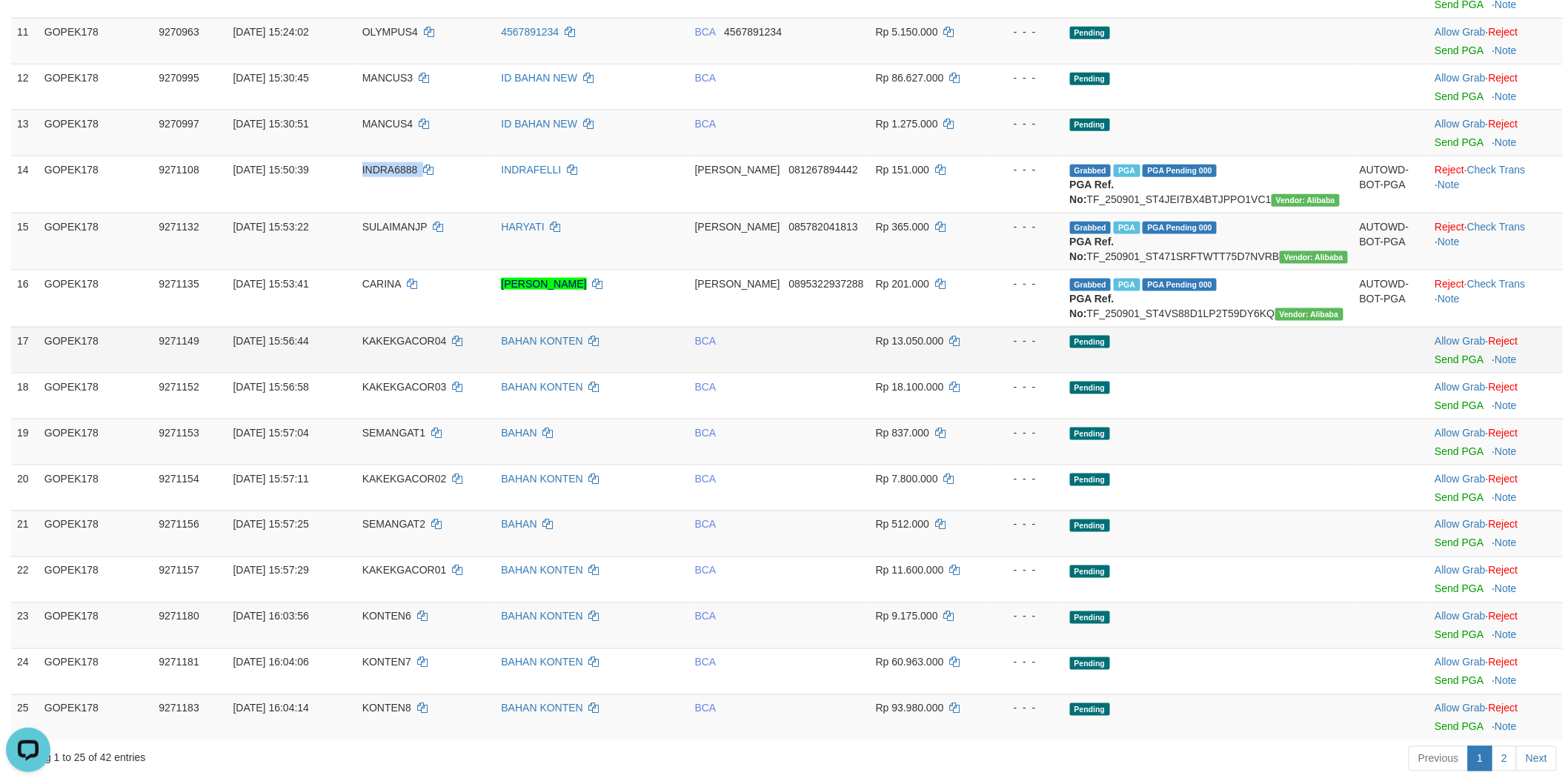
scroll to position [742, 0]
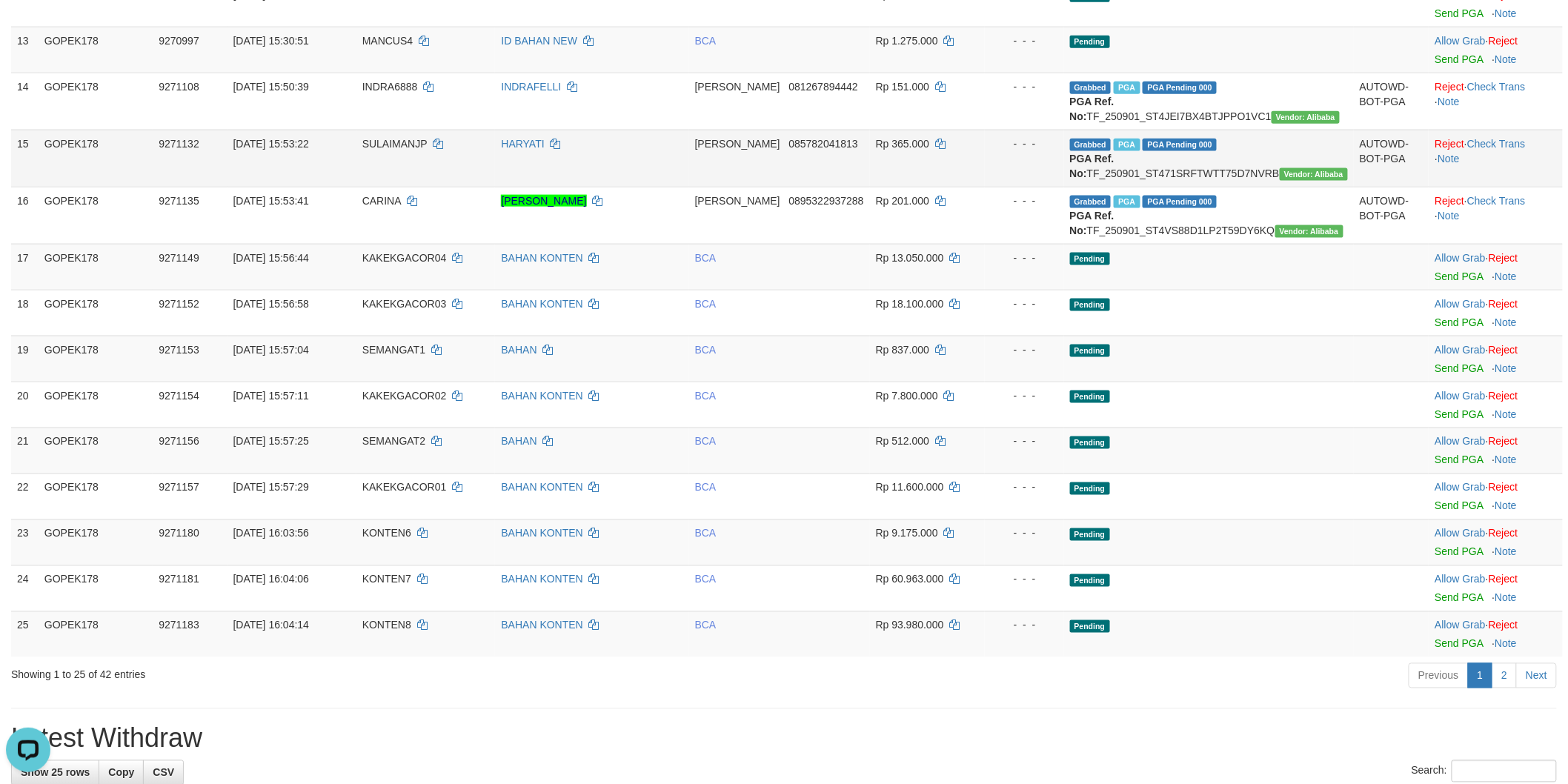
click at [1243, 187] on td "Grabbed PGA PGA Pending 000 {"status":"000","data":{"unique_id":"805-9271132-20…" at bounding box center [1208, 158] width 290 height 57
copy td "TF_250901_ST471SRFTWTT75D7NVRB"
click at [393, 174] on td "SULAIMANJP" at bounding box center [426, 158] width 139 height 57
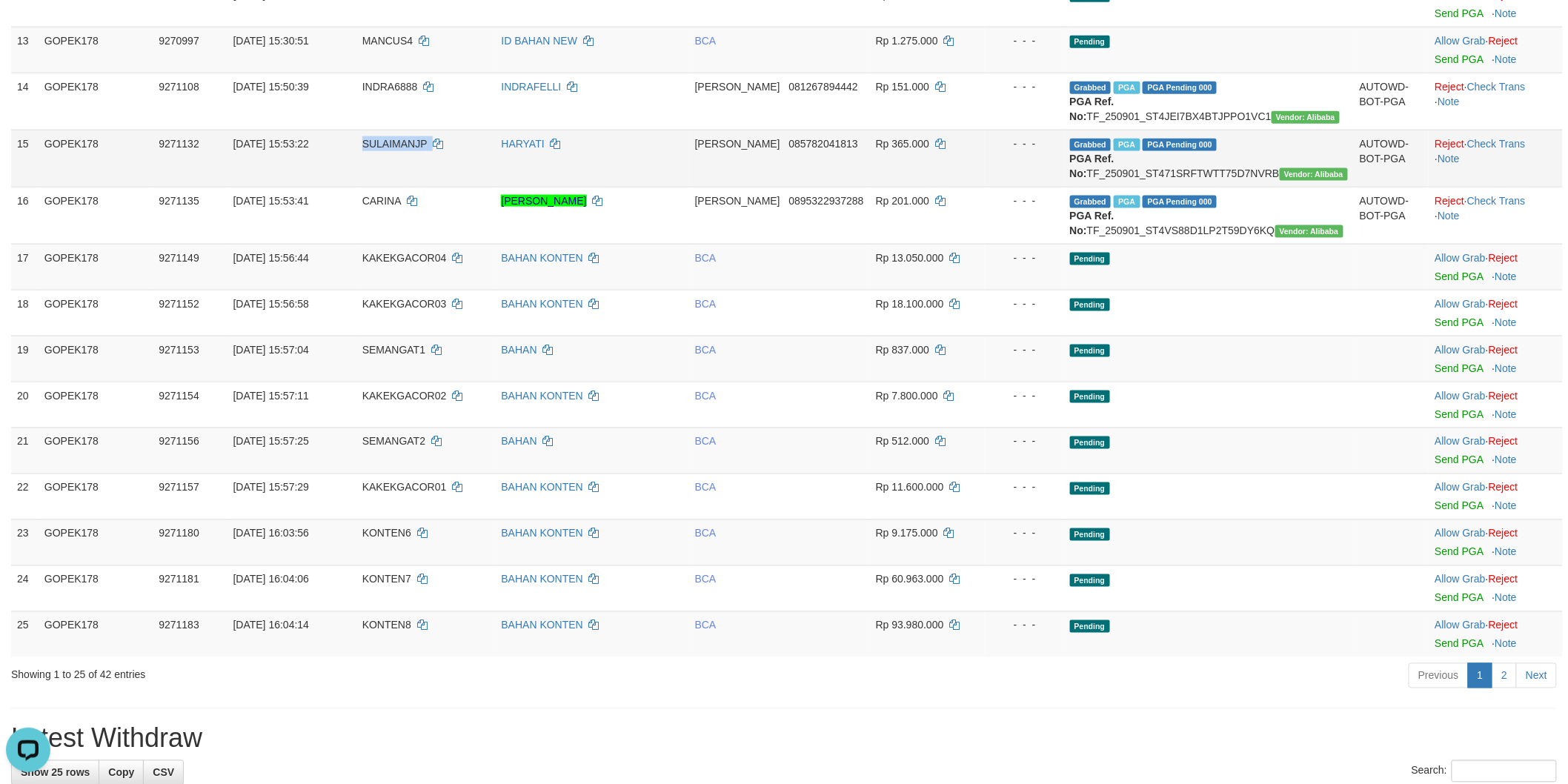
copy td "SULAIMANJP"
click at [1359, 382] on td at bounding box center [1392, 358] width 76 height 46
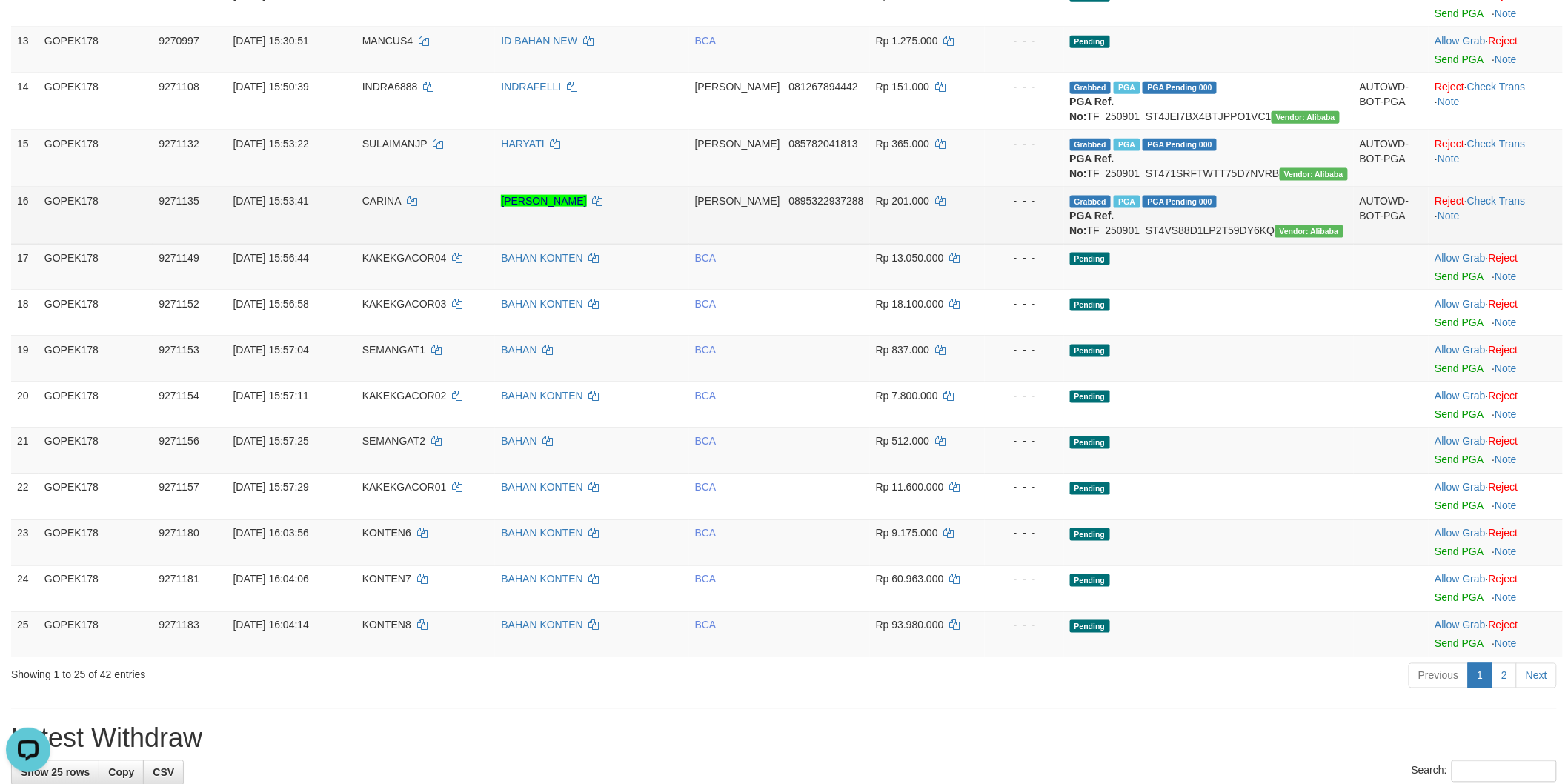
click at [1237, 244] on td "Grabbed PGA PGA Pending 000 {"status":"000","data":{"unique_id":"805-9271135-20…" at bounding box center [1208, 215] width 290 height 57
copy td "TF_250901_ST4VS88D1LP2T59DY6KQ"
click at [391, 244] on td "CARINA" at bounding box center [426, 215] width 139 height 57
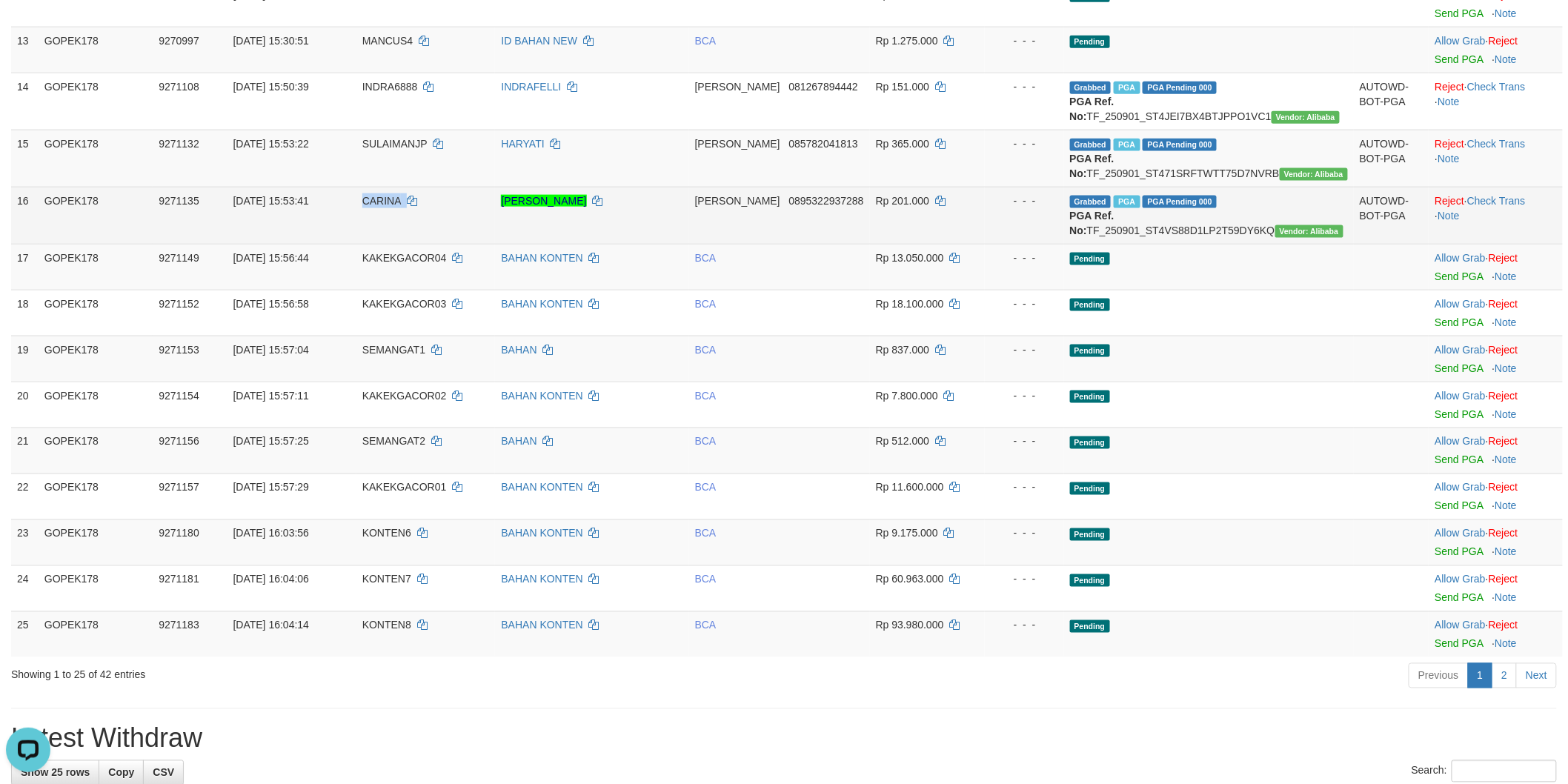
copy td "CARINA"
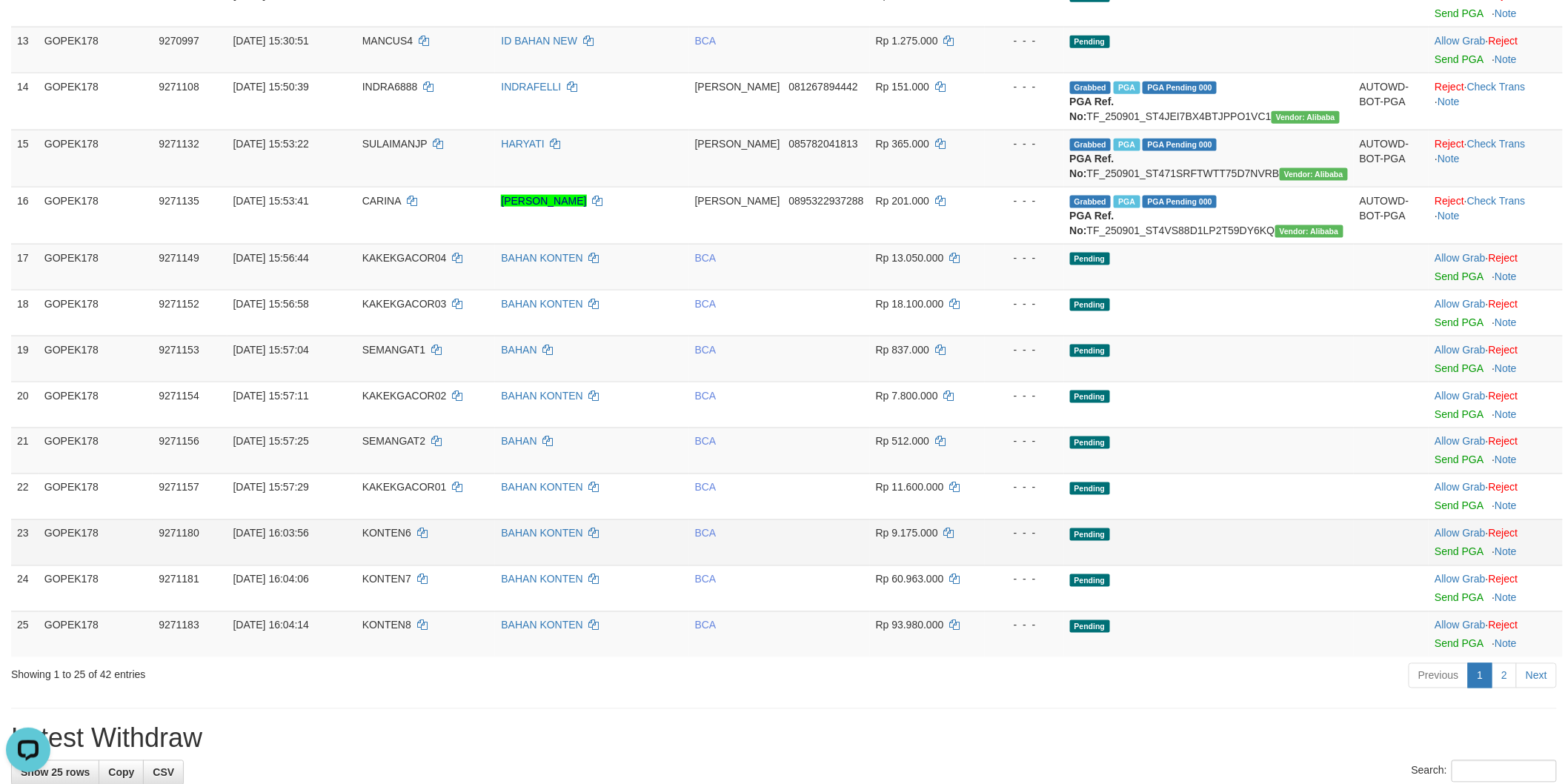
drag, startPoint x: 1323, startPoint y: 574, endPoint x: 1325, endPoint y: 567, distance: 7.3
click at [1323, 566] on td "Pending" at bounding box center [1208, 542] width 290 height 46
click at [1509, 689] on link "2" at bounding box center [1504, 676] width 25 height 25
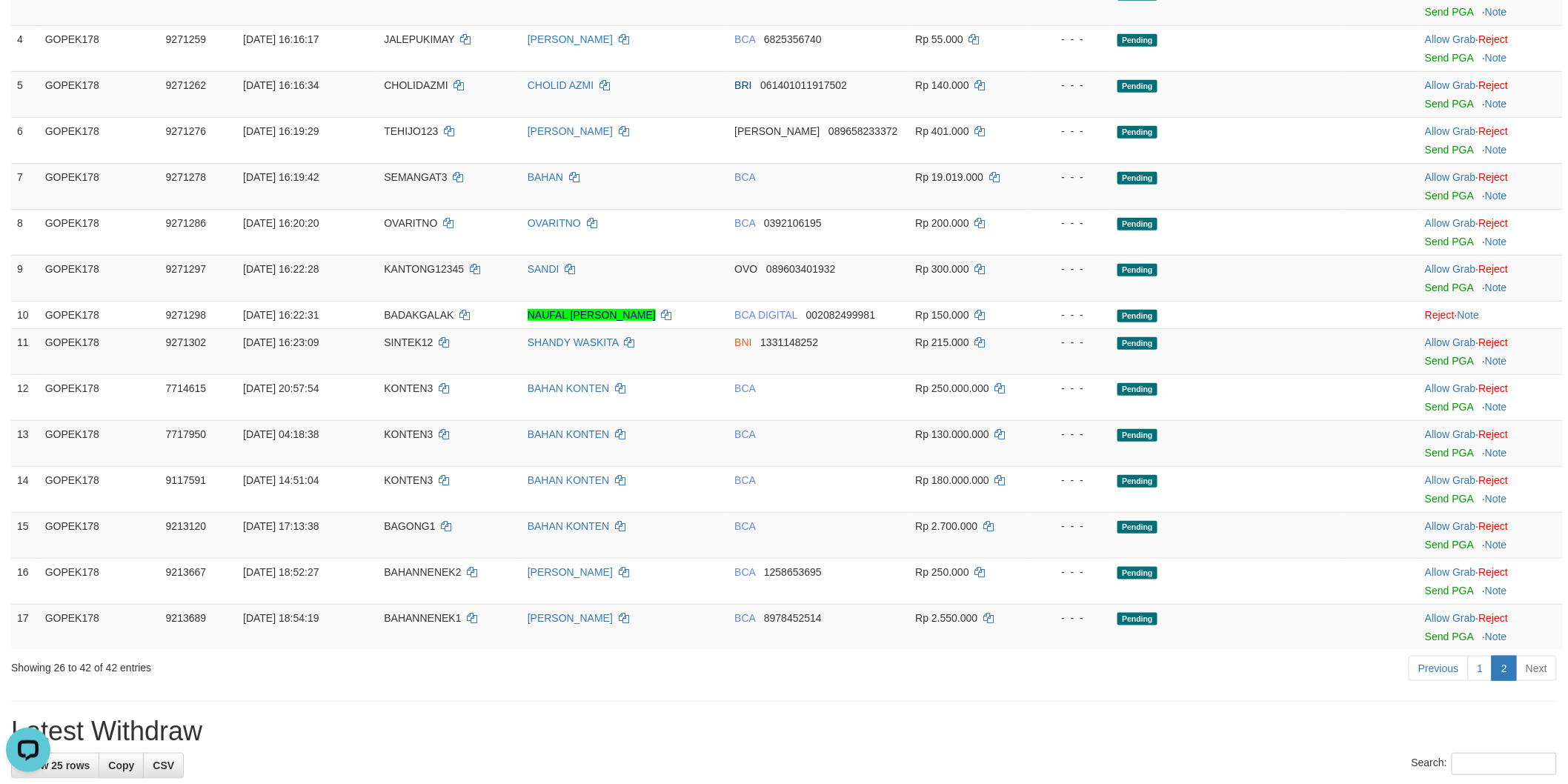
scroll to position [0, 0]
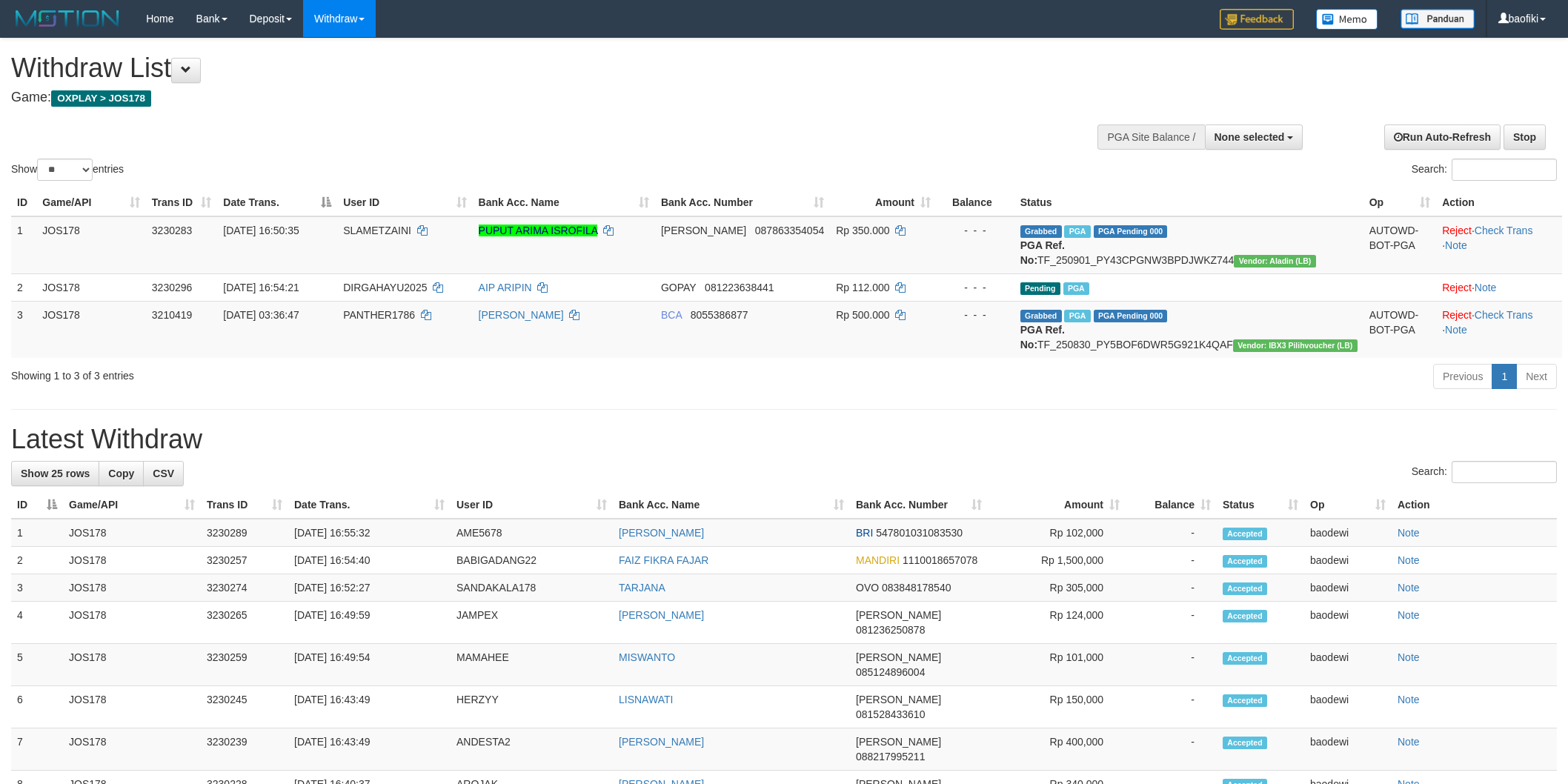
select select
select select "**"
click at [1233, 136] on span "None selected" at bounding box center [1249, 137] width 70 height 12
click at [1183, 212] on label "[OXPLAY] GOPEK178" at bounding box center [1229, 211] width 148 height 19
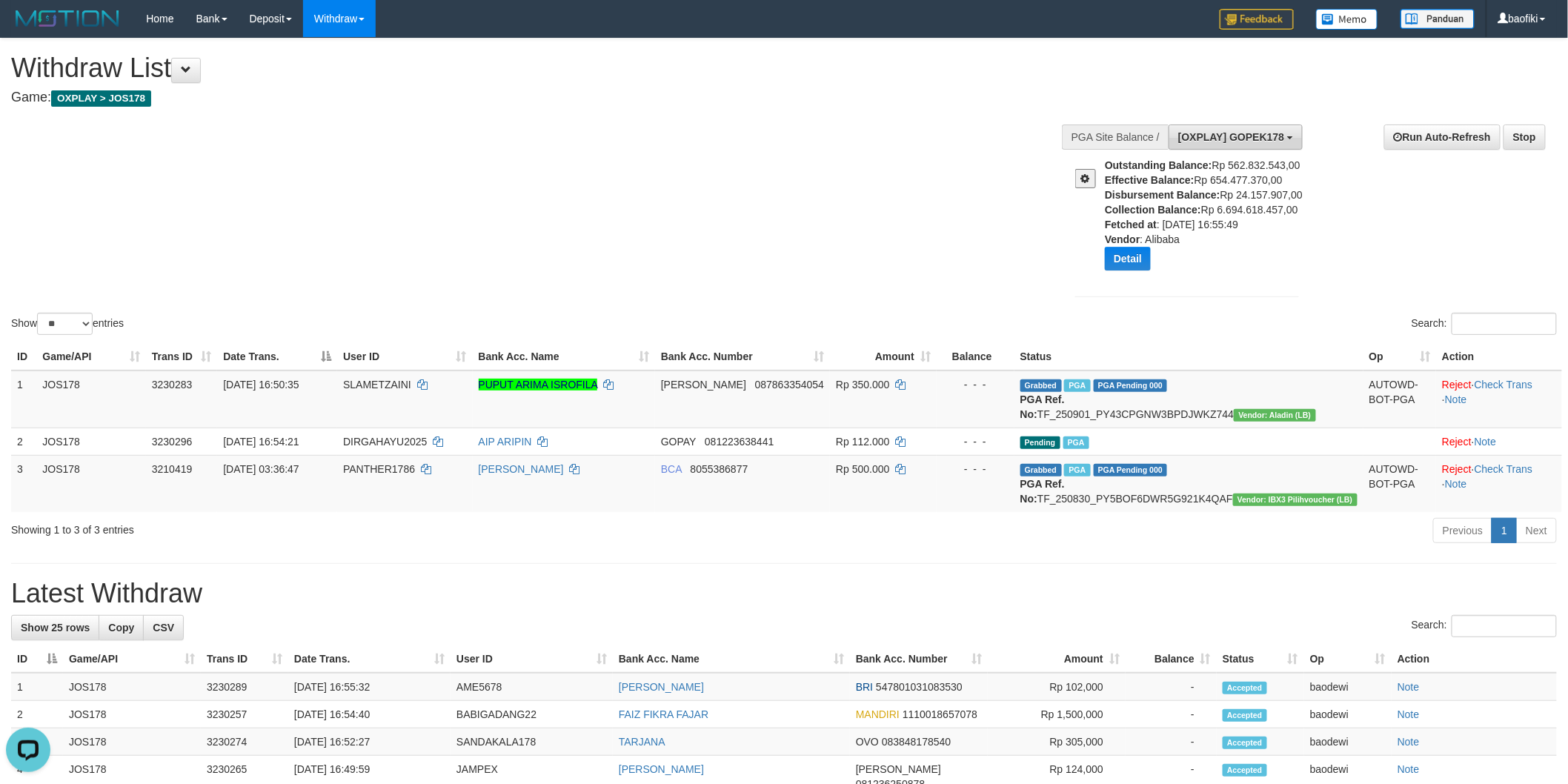
click at [1251, 145] on button "[OXPLAY] GOPEK178" at bounding box center [1235, 136] width 134 height 25
click at [1218, 230] on label "[OXPLAY] JOS178" at bounding box center [1229, 231] width 148 height 19
select select "****"
click at [1074, 176] on div at bounding box center [1084, 173] width 41 height 30
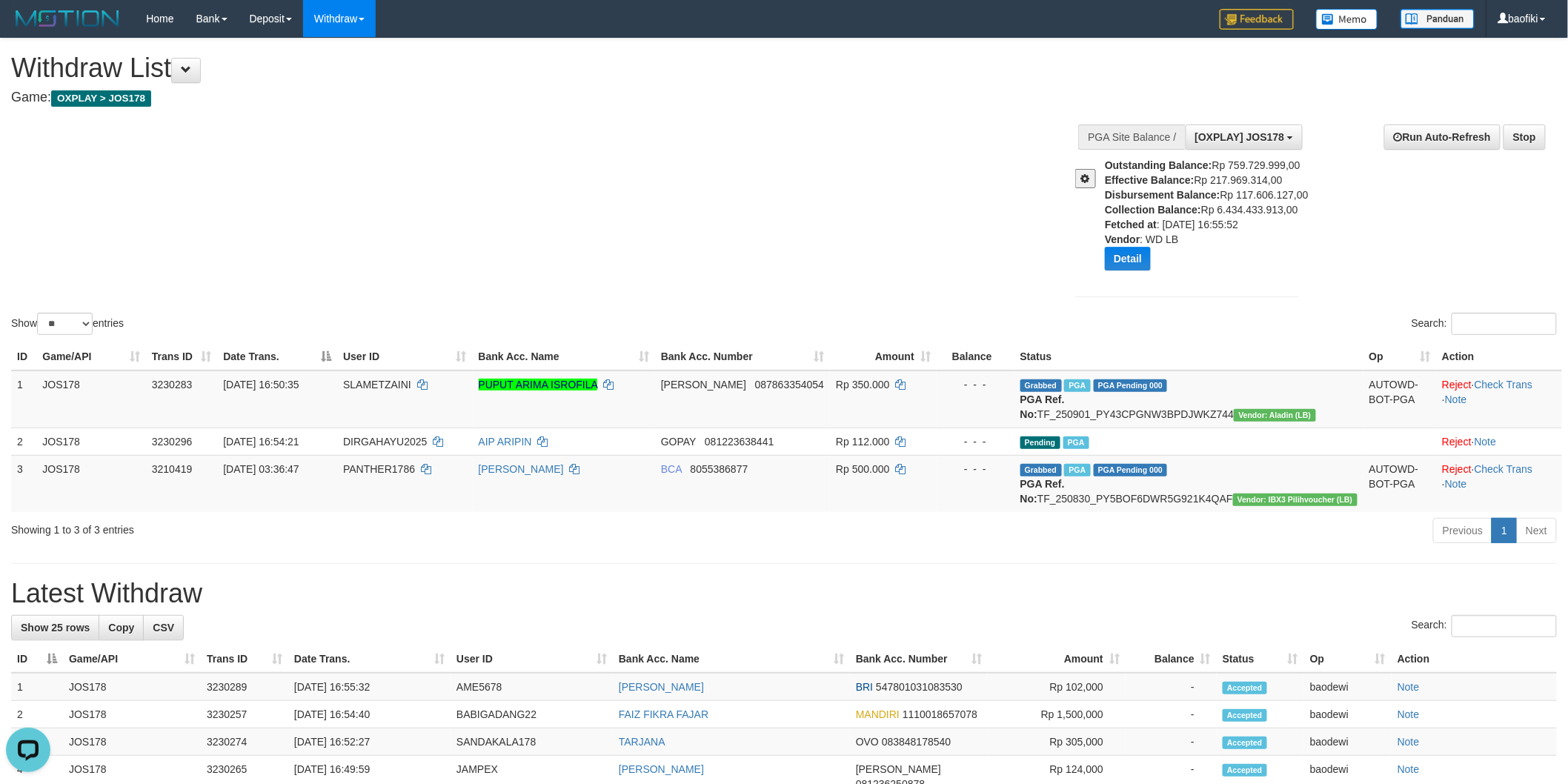
click at [1074, 176] on div at bounding box center [1084, 173] width 41 height 30
click at [1079, 174] on button at bounding box center [1085, 178] width 20 height 19
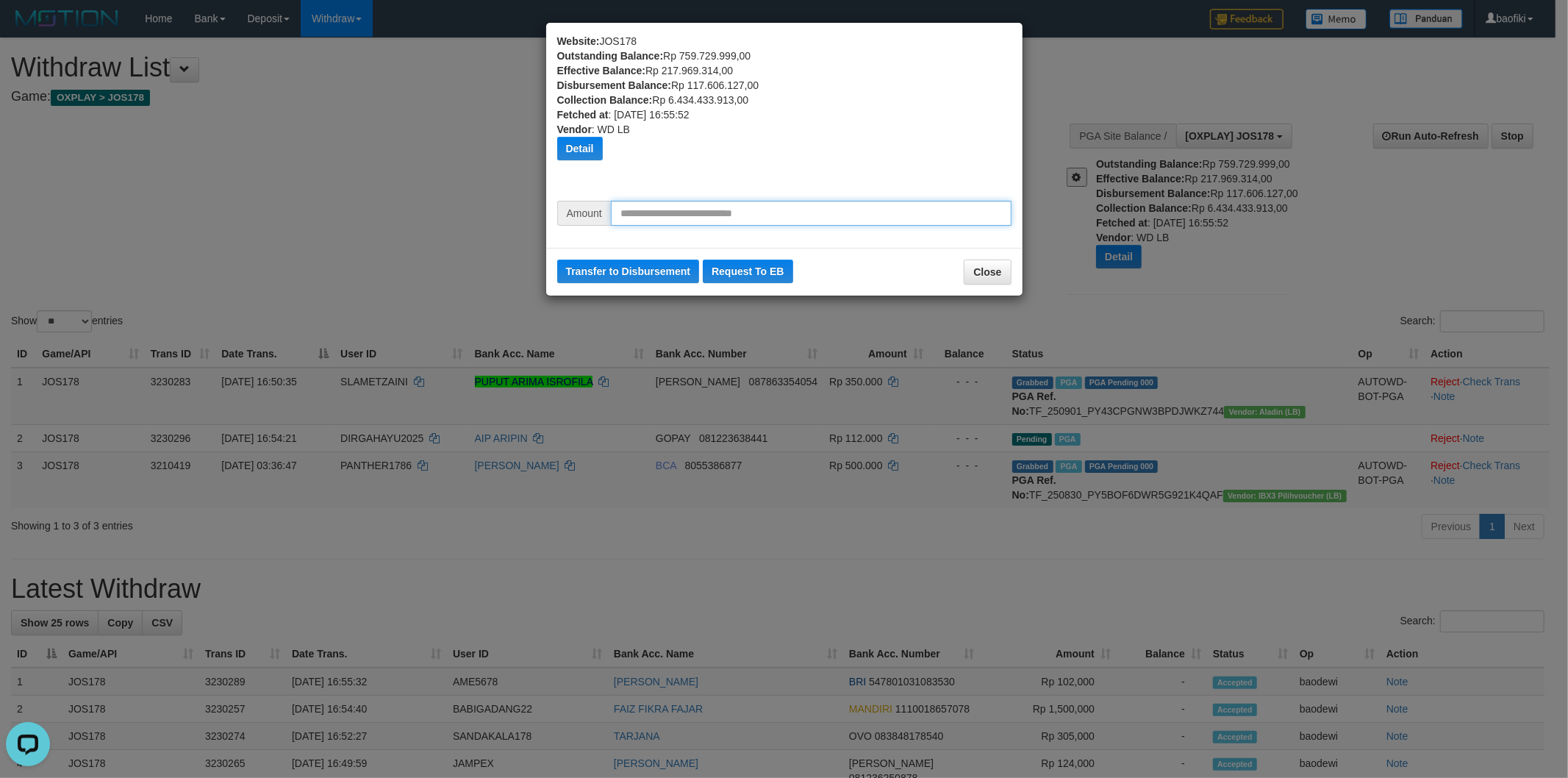
click at [805, 207] on input "text" at bounding box center [811, 213] width 400 height 25
click at [630, 215] on input "********" at bounding box center [811, 213] width 400 height 25
type input "********"
click at [638, 273] on button "Transfer to Disbursement" at bounding box center [629, 271] width 143 height 23
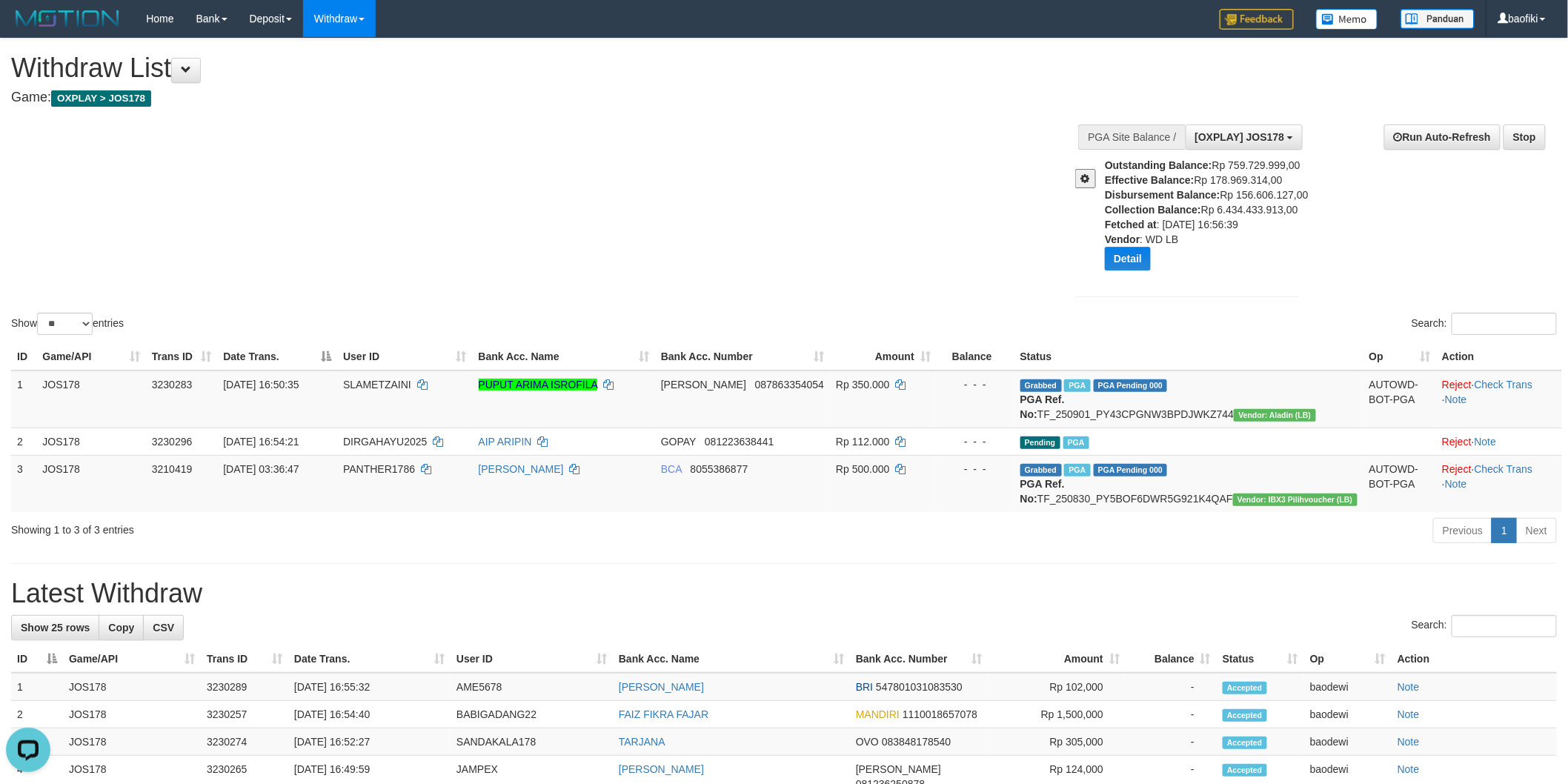
click at [1086, 178] on span at bounding box center [1086, 179] width 9 height 11
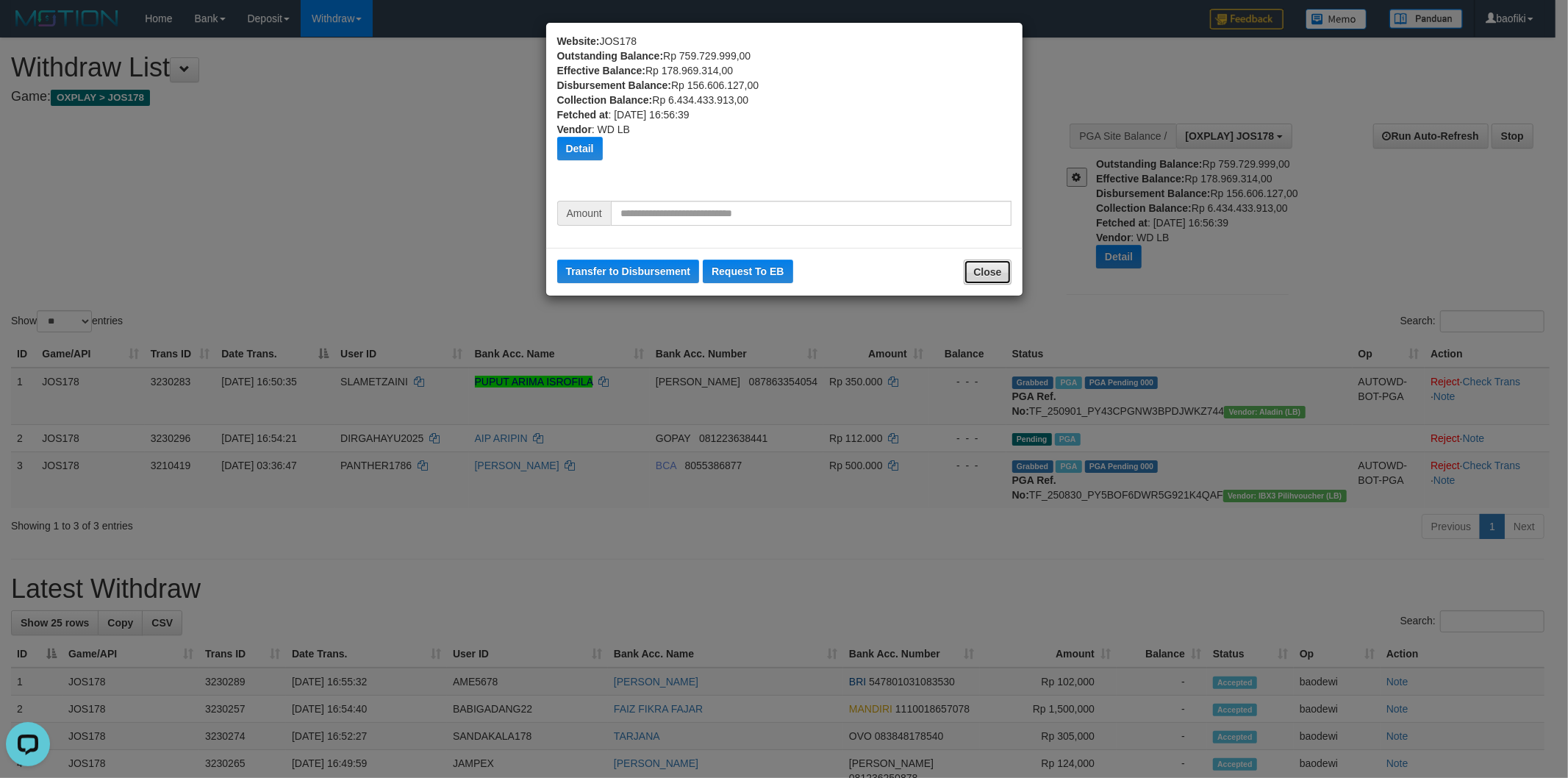
click at [986, 270] on button "Close" at bounding box center [987, 271] width 47 height 25
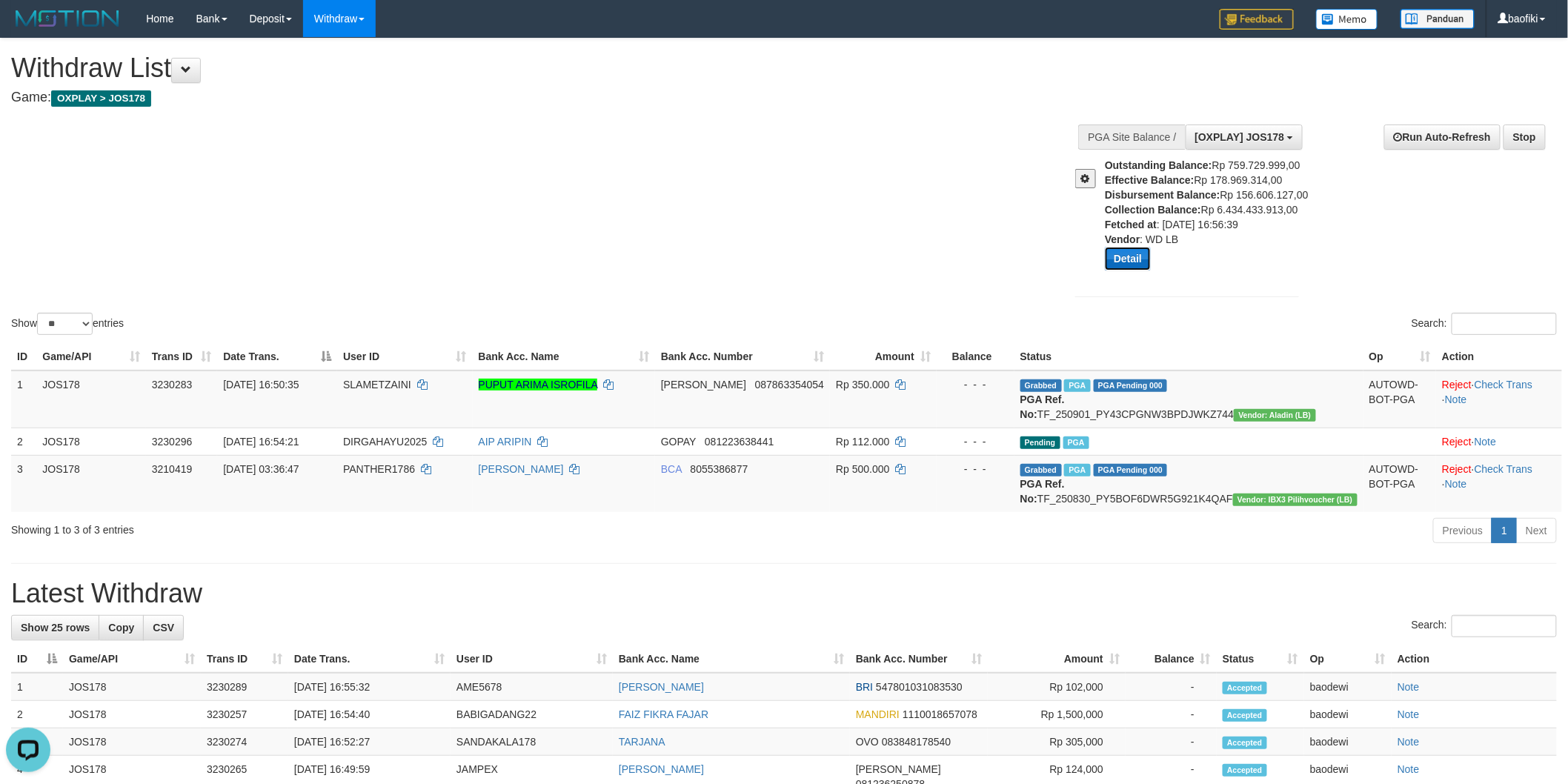
click at [1142, 270] on button "Detail" at bounding box center [1127, 258] width 46 height 23
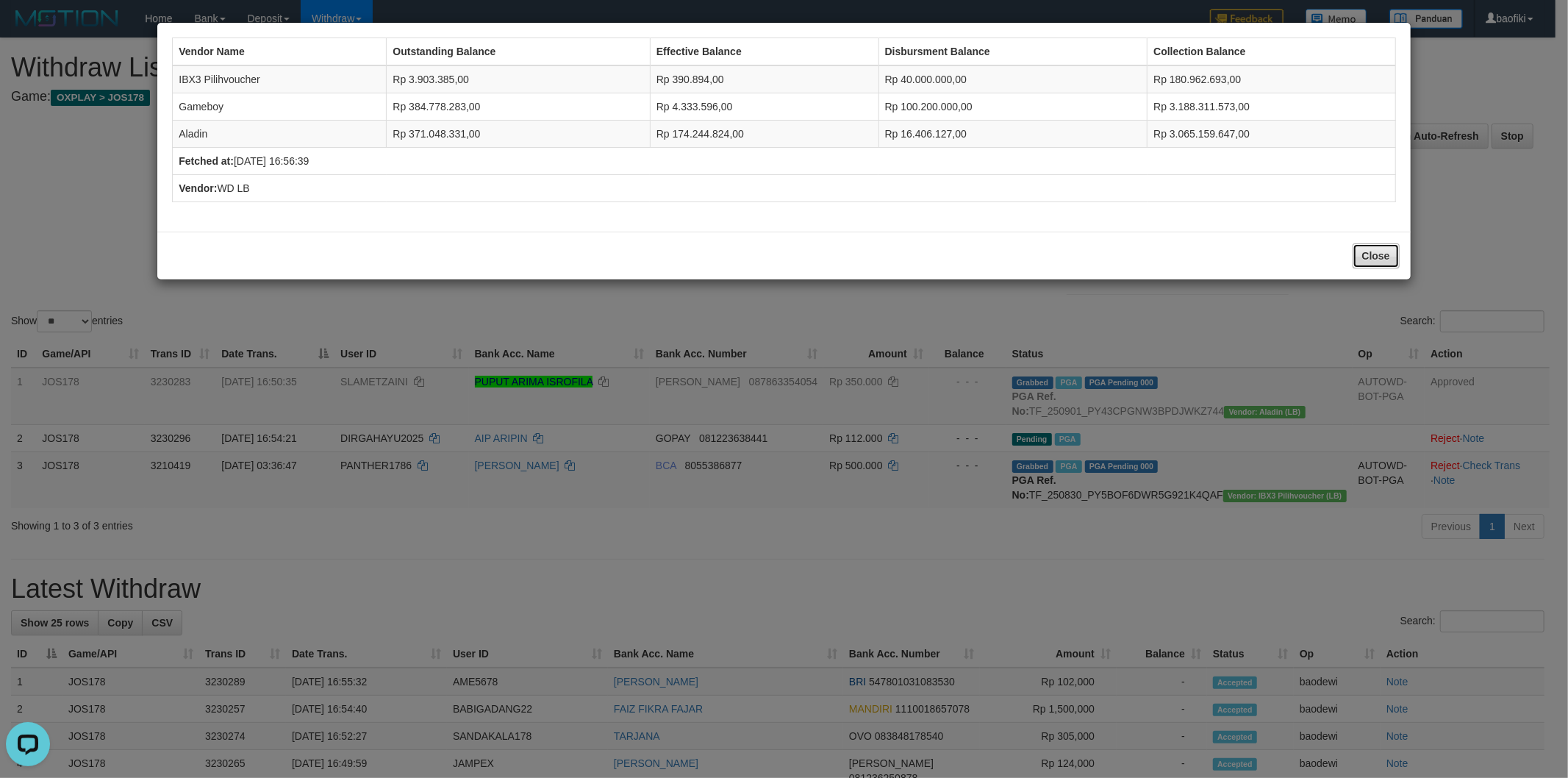
click at [1397, 261] on button "Close" at bounding box center [1376, 256] width 47 height 25
